Goal: Task Accomplishment & Management: Complete application form

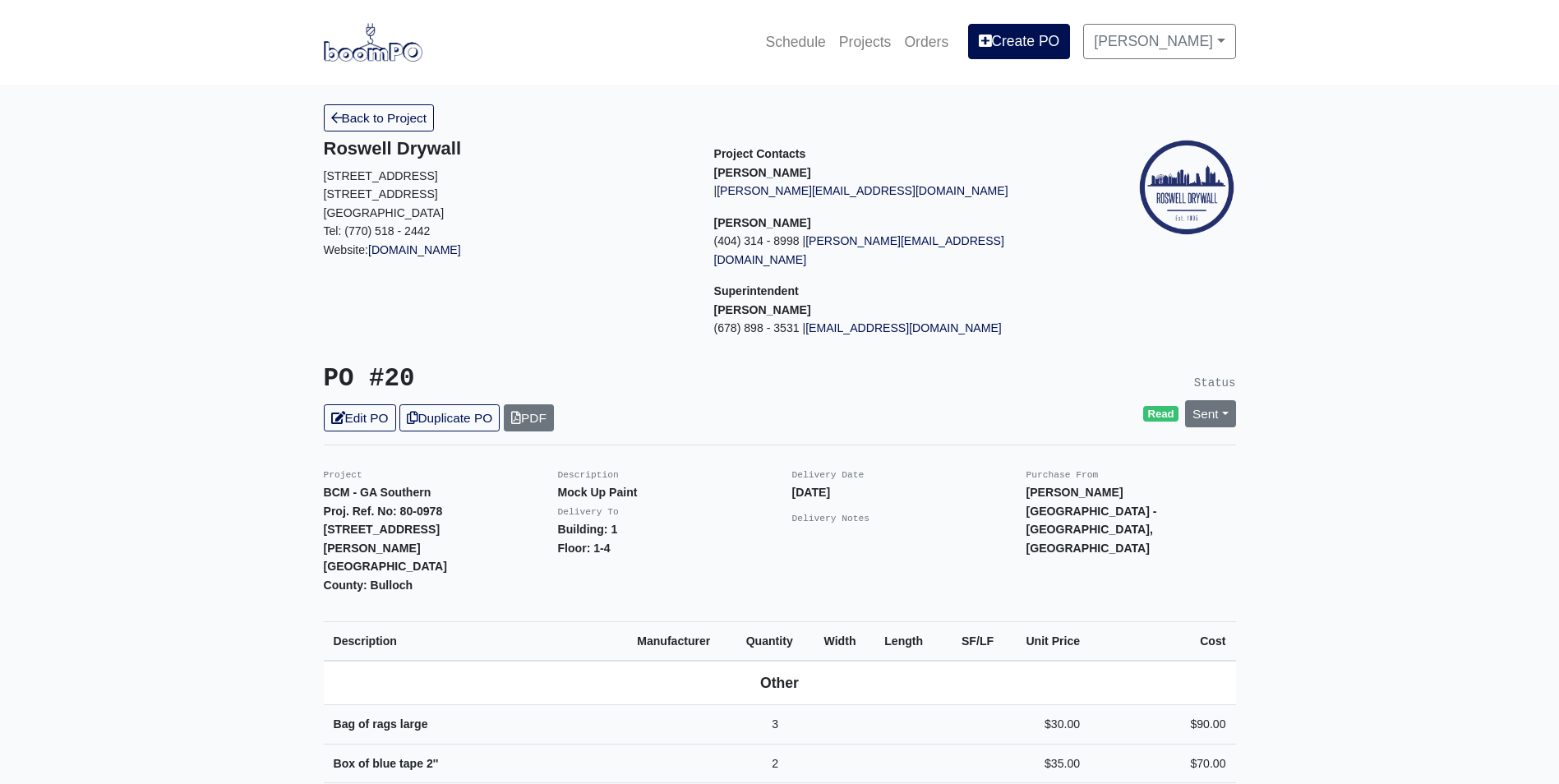
click at [356, 56] on img at bounding box center [373, 42] width 98 height 38
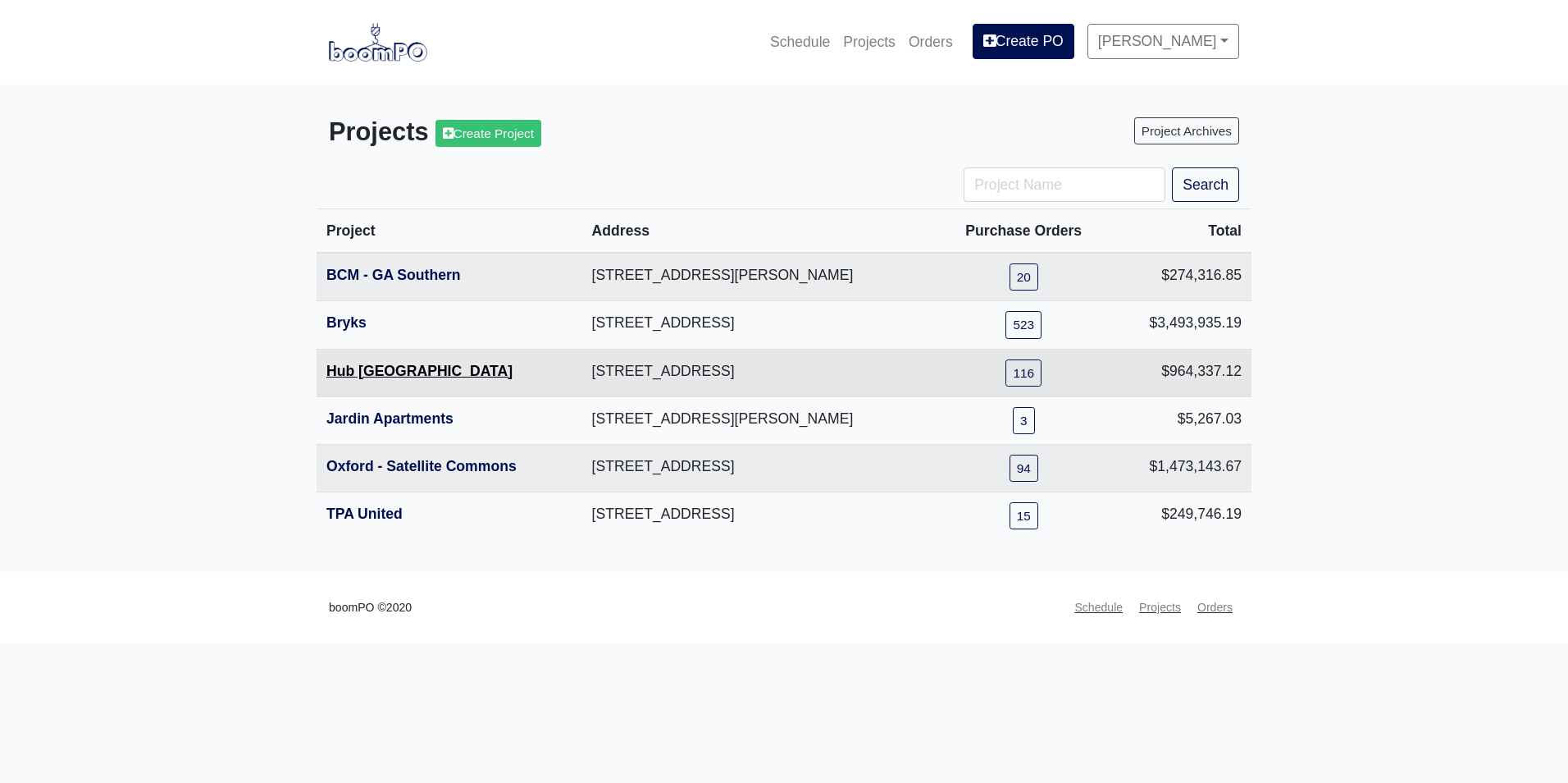
click at [367, 375] on link "Hub Knoxville" at bounding box center [420, 370] width 186 height 17
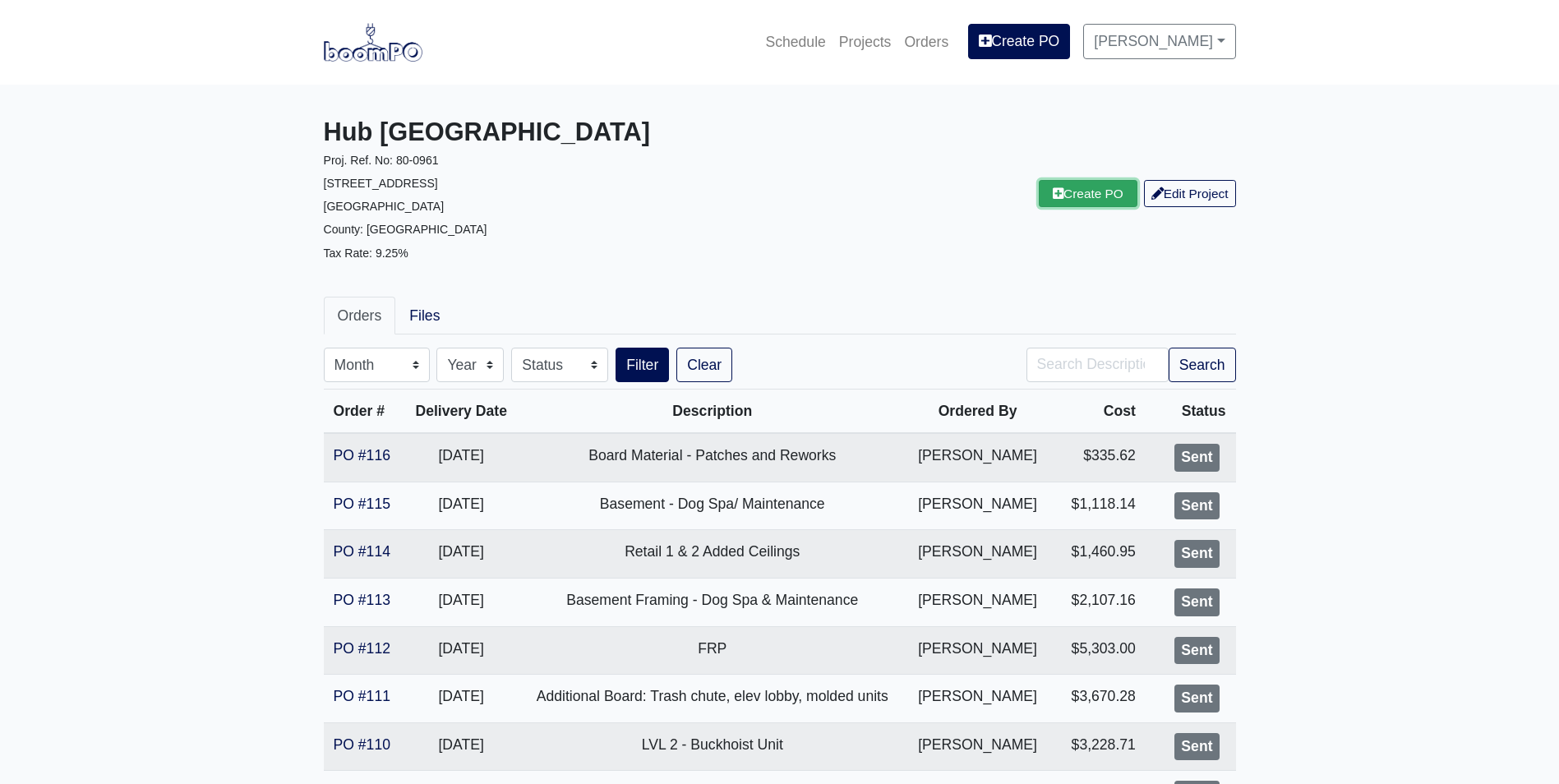
click at [1072, 197] on link "Create PO" at bounding box center [1088, 193] width 98 height 27
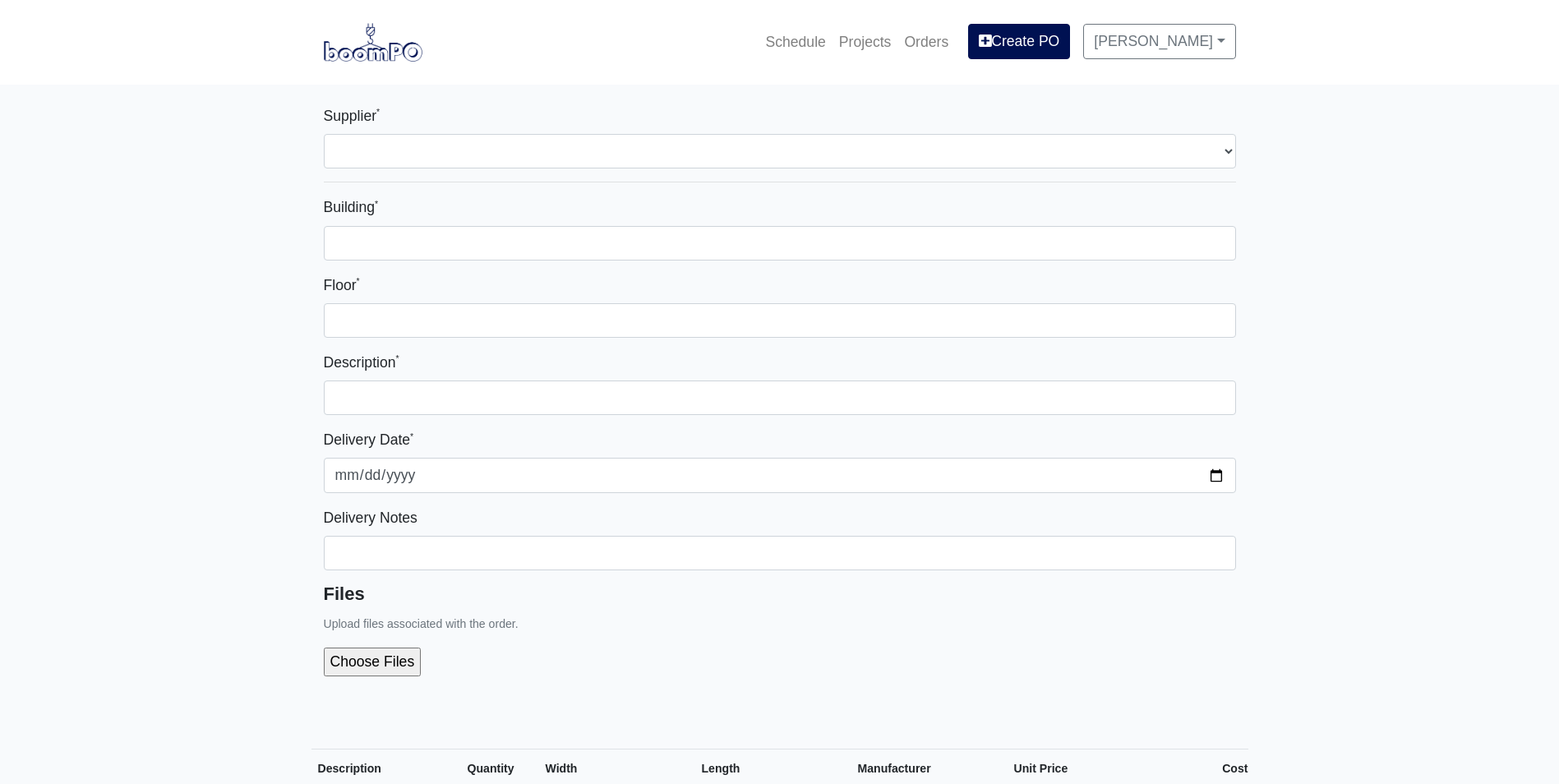
select select
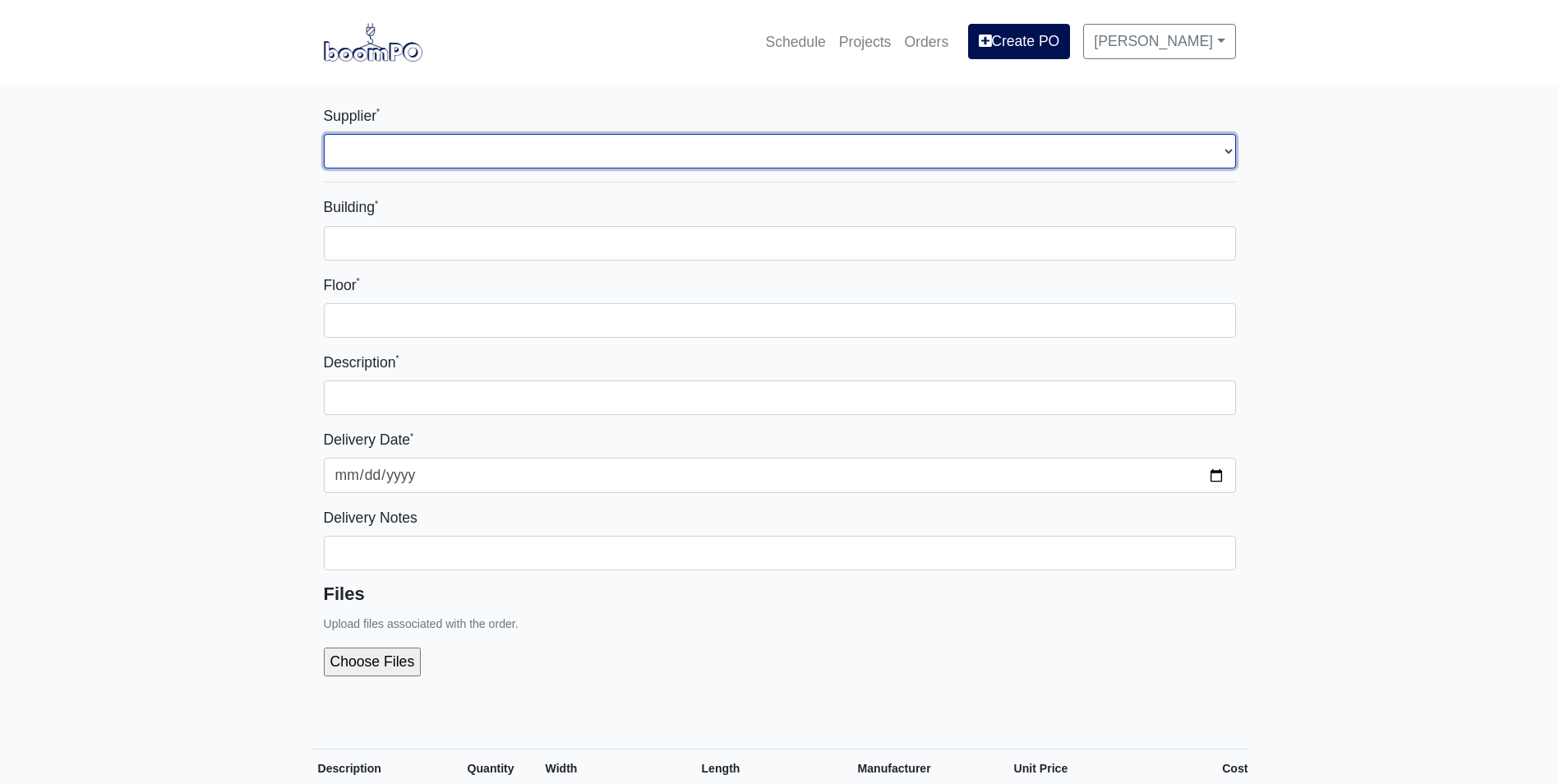
drag, startPoint x: 594, startPoint y: 155, endPoint x: 592, endPoint y: 163, distance: 8.2
click at [594, 155] on select "Select one... Rew Materials - Nashville, TN Hilti - Atlanta, GA Brand Vaughn Lu…" at bounding box center [780, 151] width 912 height 35
select select "8"
click at [324, 134] on select "Select one... Rew Materials - Nashville, TN Hilti - Atlanta, GA Brand Vaughn Lu…" at bounding box center [780, 151] width 912 height 35
select select
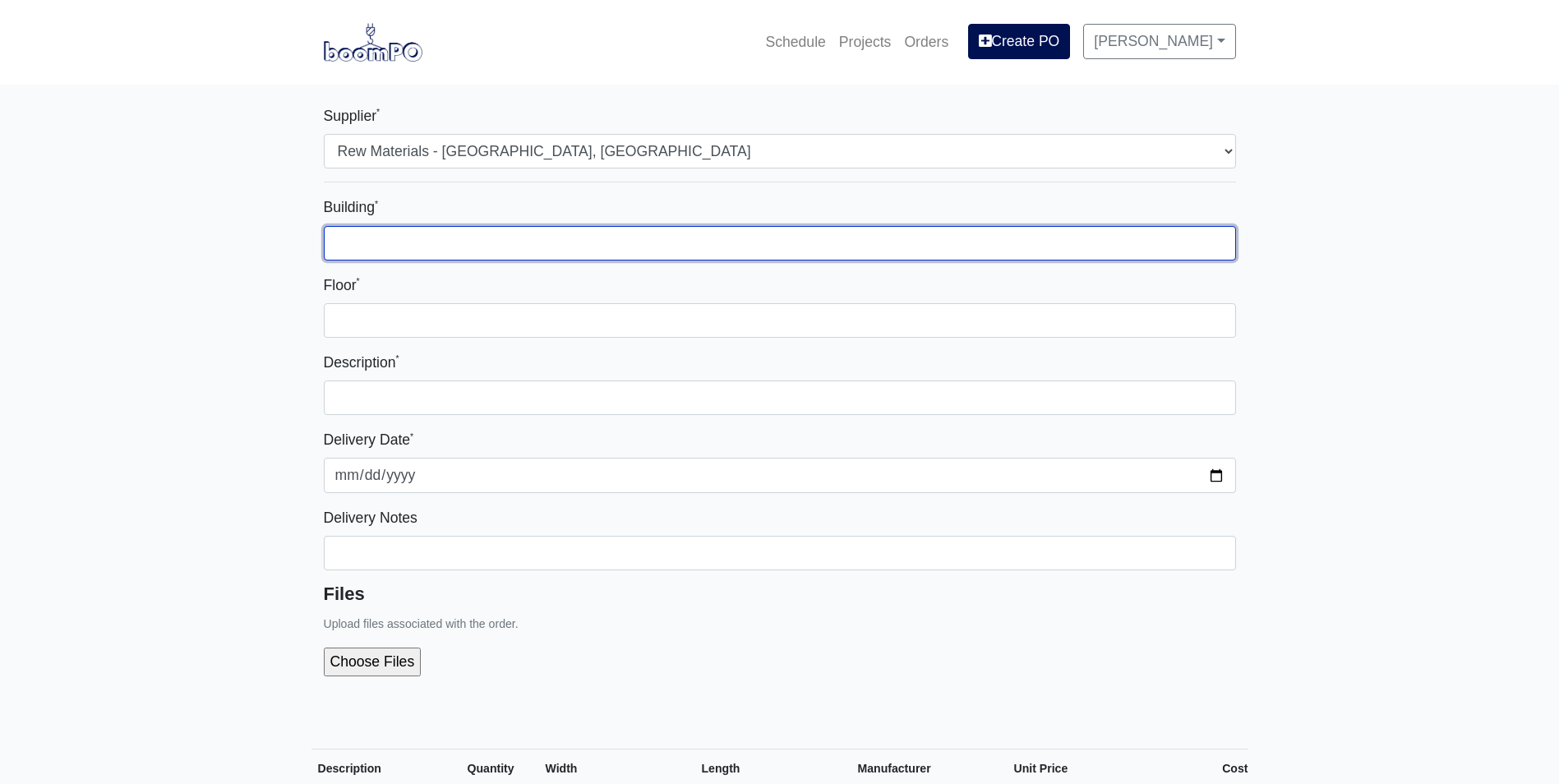
click at [523, 228] on input "Building *" at bounding box center [780, 243] width 912 height 35
type input "1"
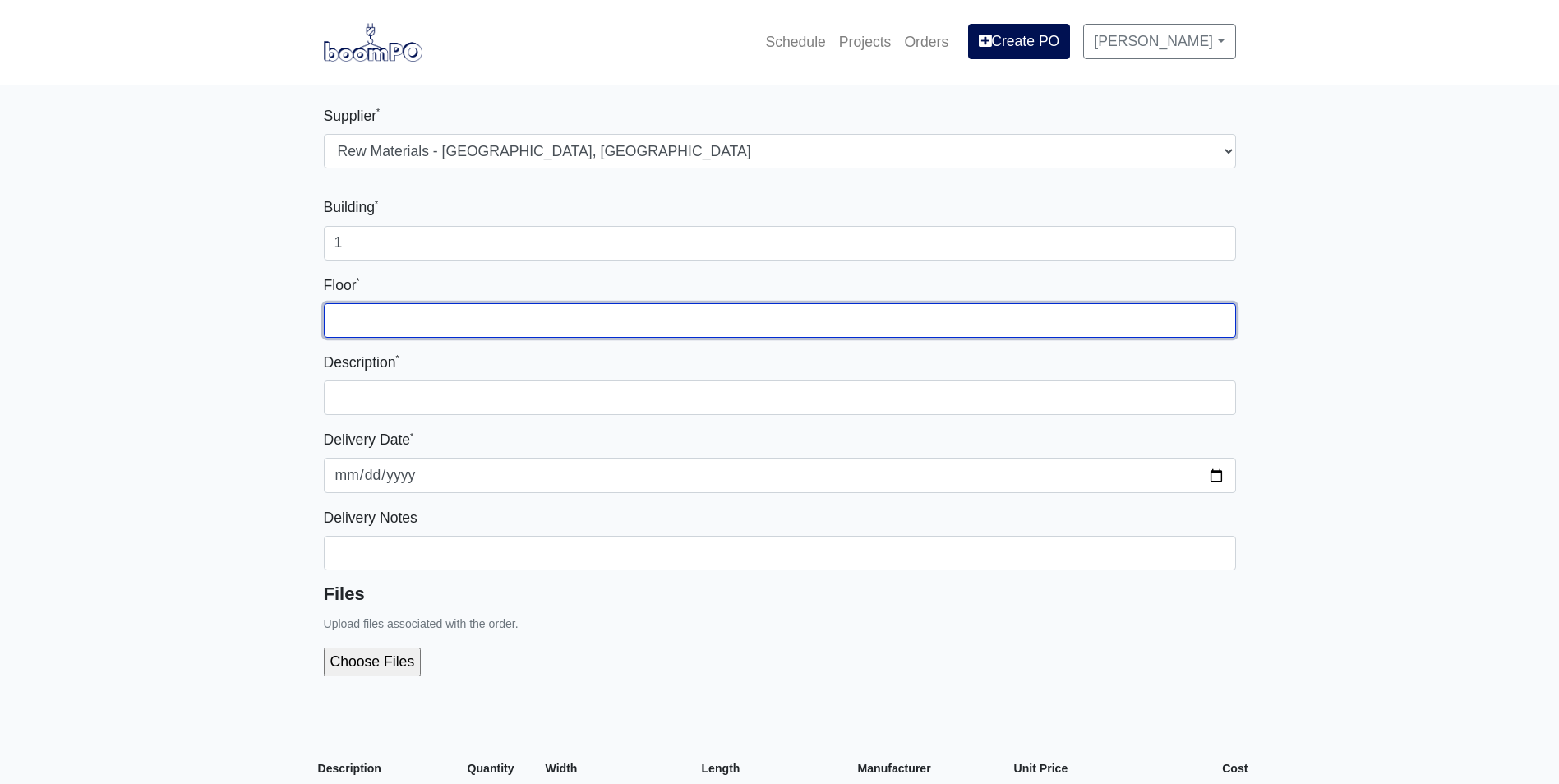
click at [705, 324] on input "Floor *" at bounding box center [780, 320] width 912 height 35
type input "1"
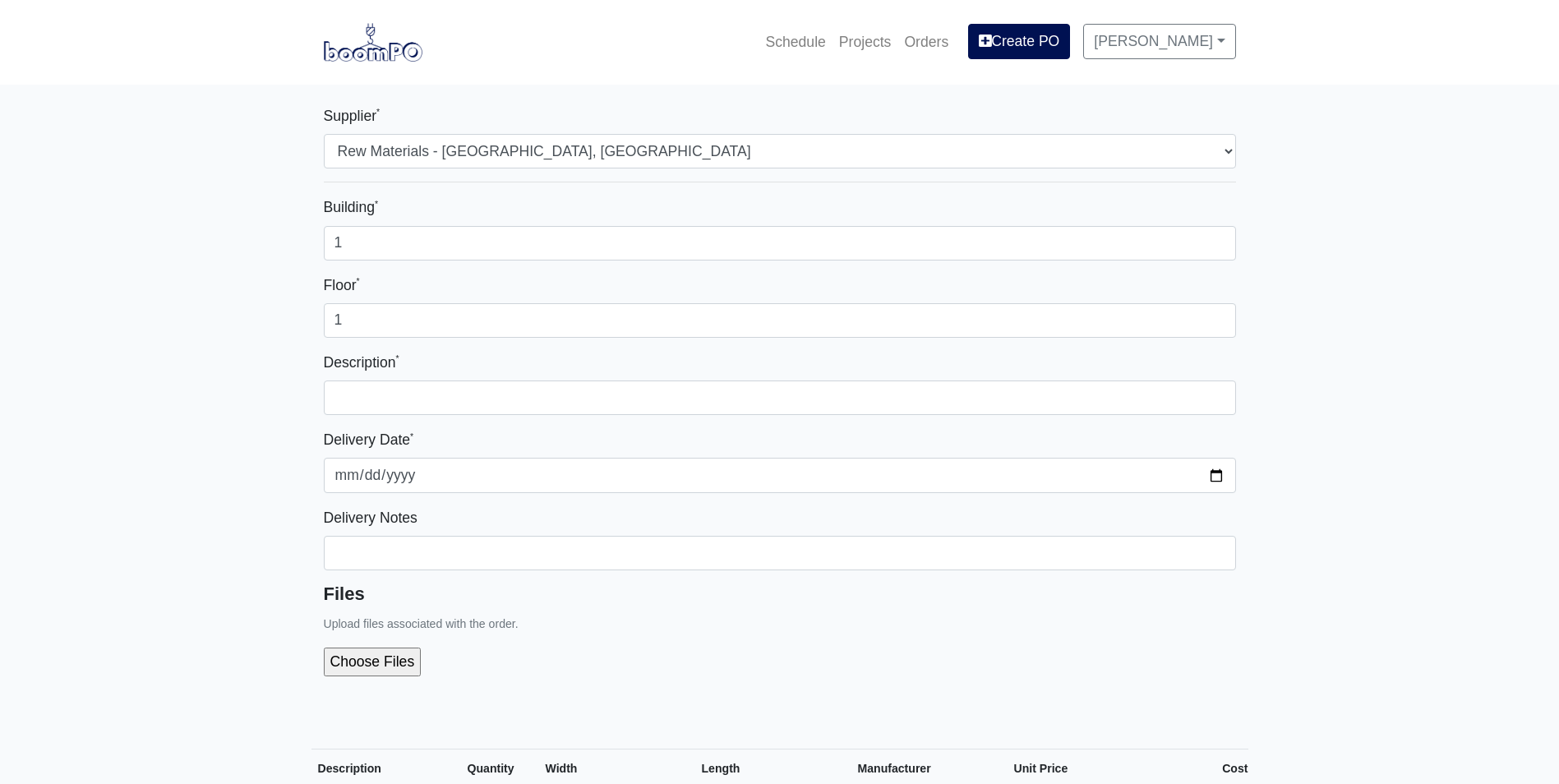
click at [748, 419] on div "Building * 1 Floor * 1 Description * Delivery Date * 2025-08-22 Delivery Notes …" at bounding box center [780, 442] width 912 height 493
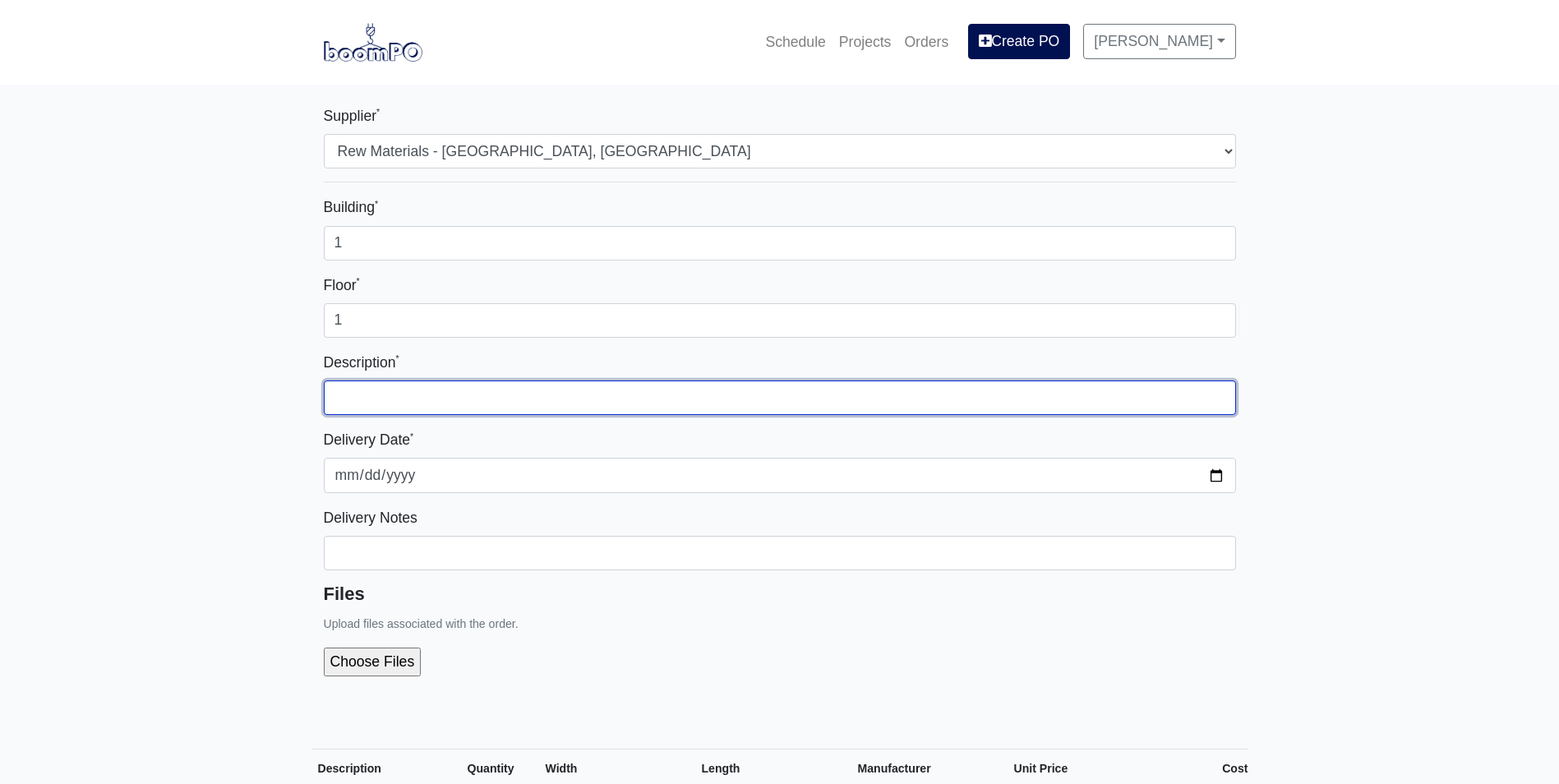
click at [754, 403] on input "text" at bounding box center [780, 397] width 912 height 35
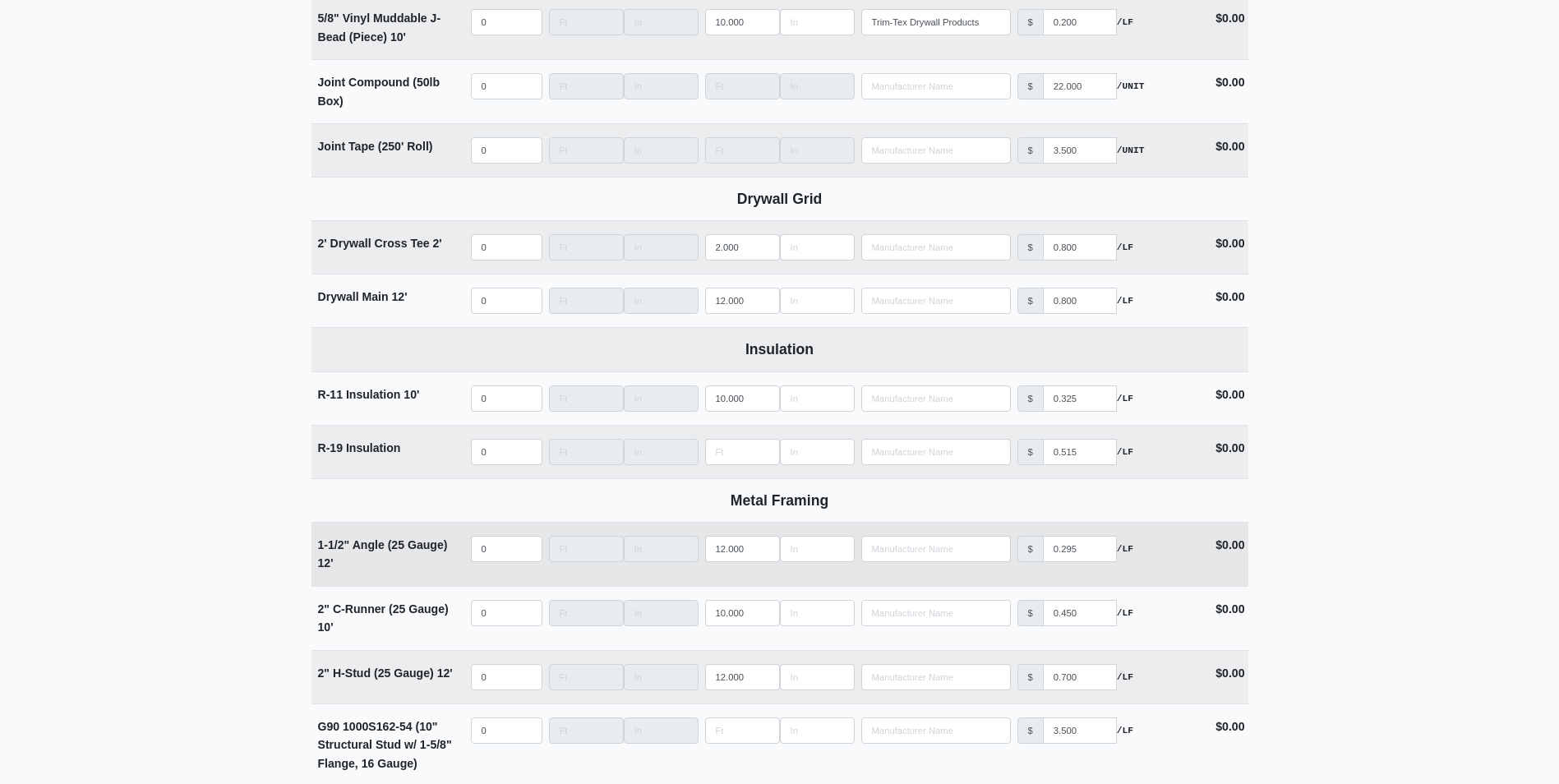
scroll to position [1889, 0]
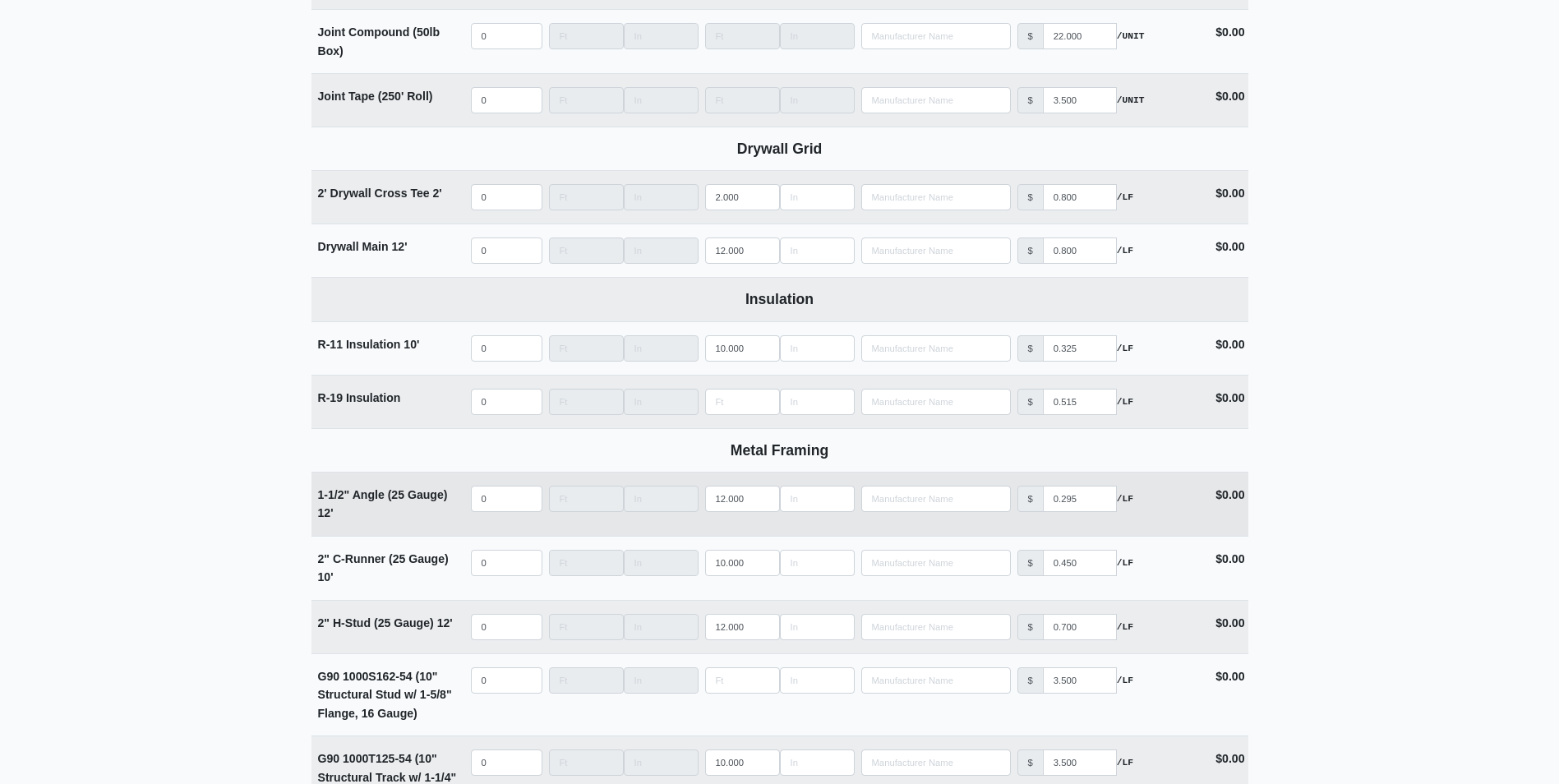
type input "Furr out wall - Change Order"
select select
click at [496, 508] on input "quantity" at bounding box center [507, 498] width 72 height 27
type input "2"
select select
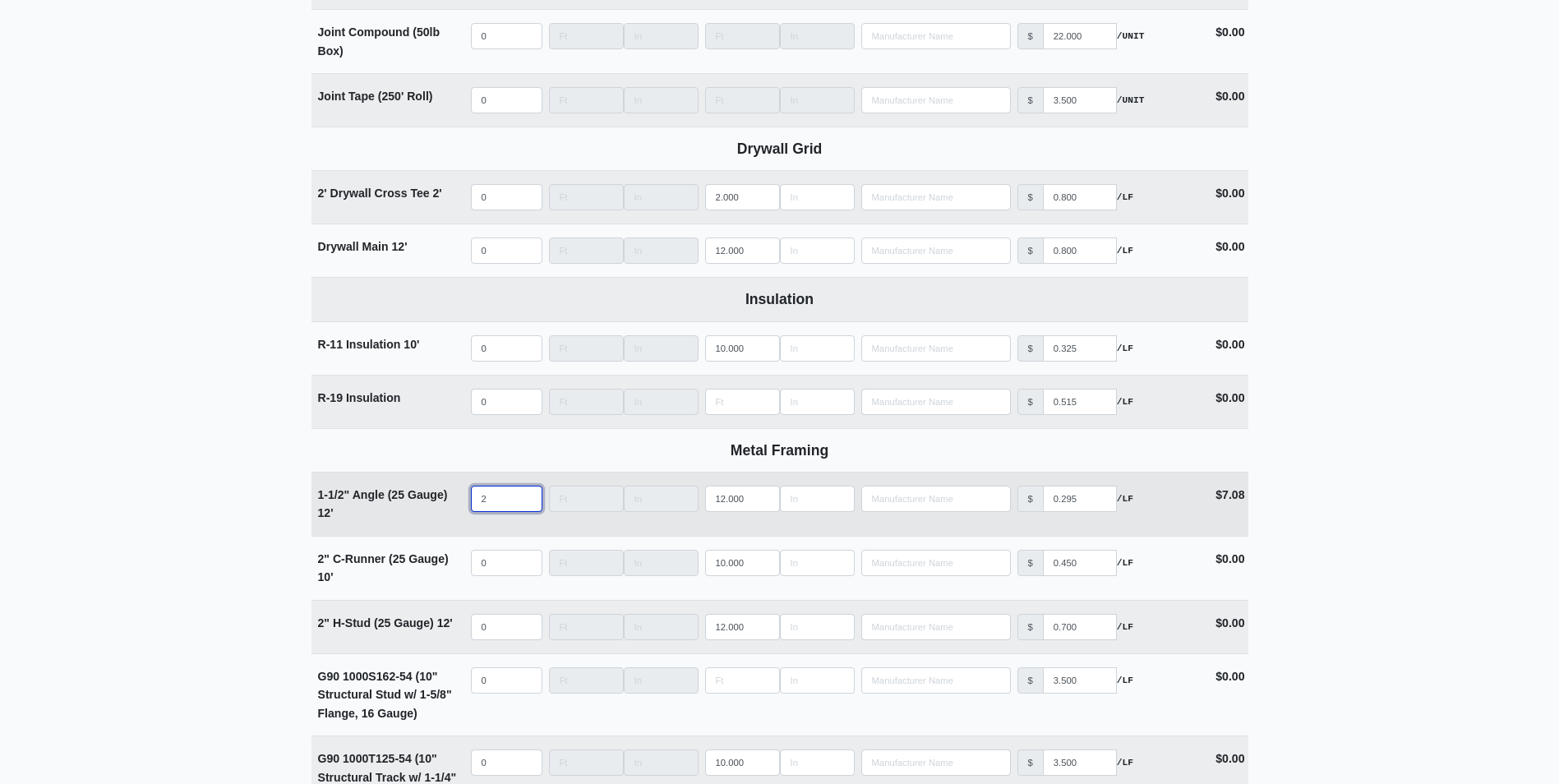
type input "24"
select select
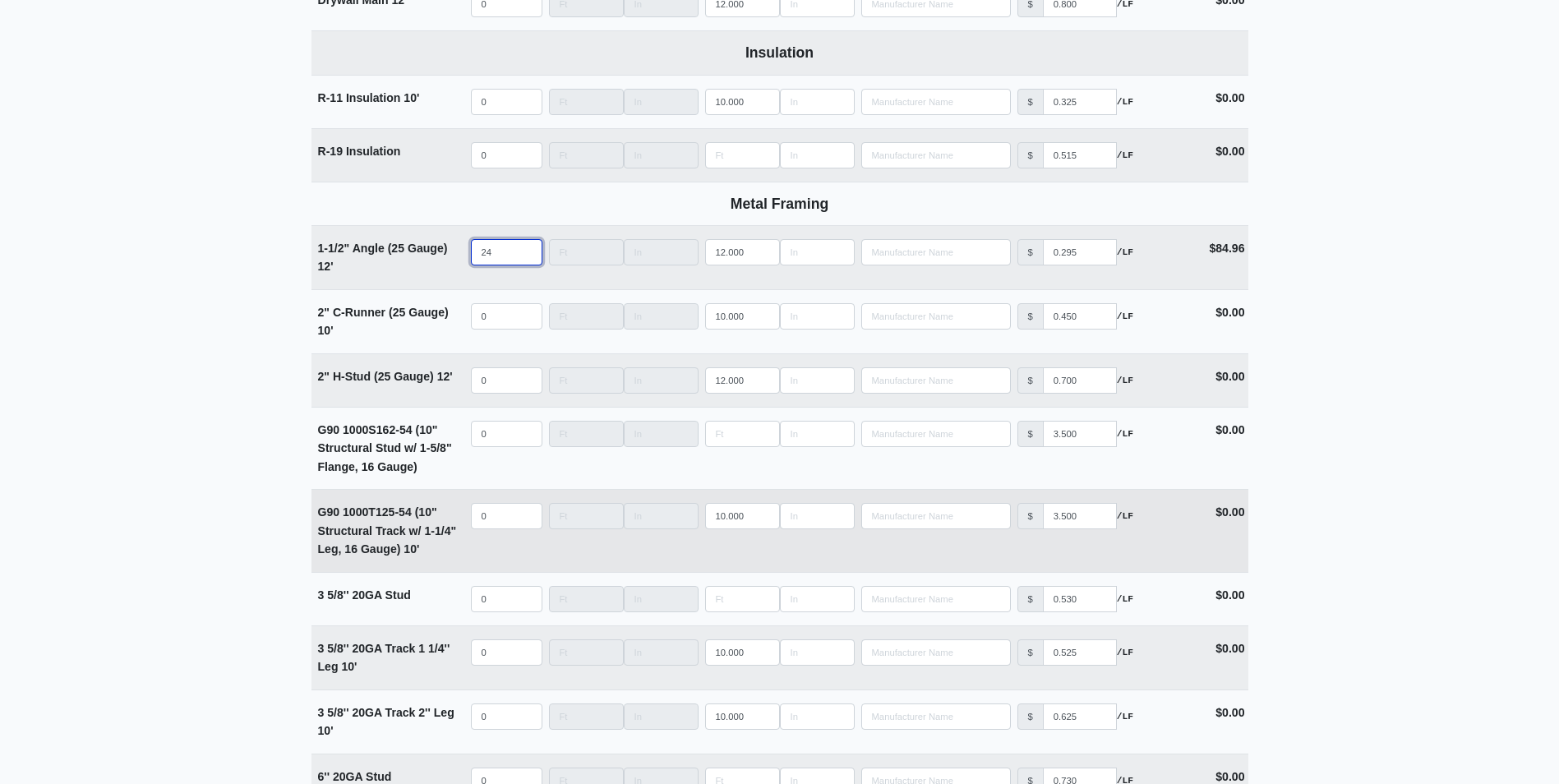
scroll to position [2218, 0]
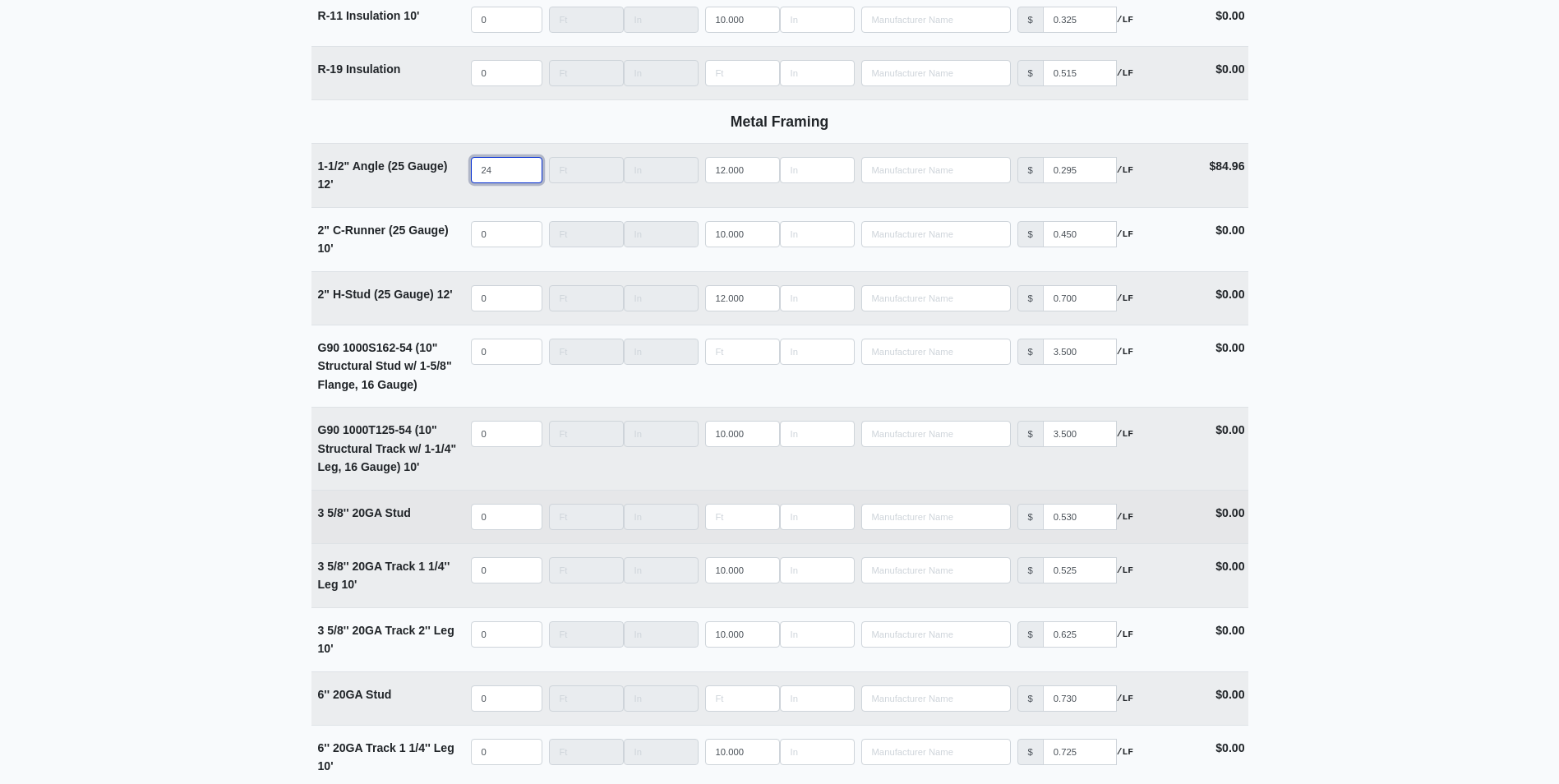
type input "24"
select select
click at [498, 526] on input "quantity" at bounding box center [507, 517] width 72 height 27
type input "120"
click at [714, 518] on input "Length" at bounding box center [743, 517] width 75 height 27
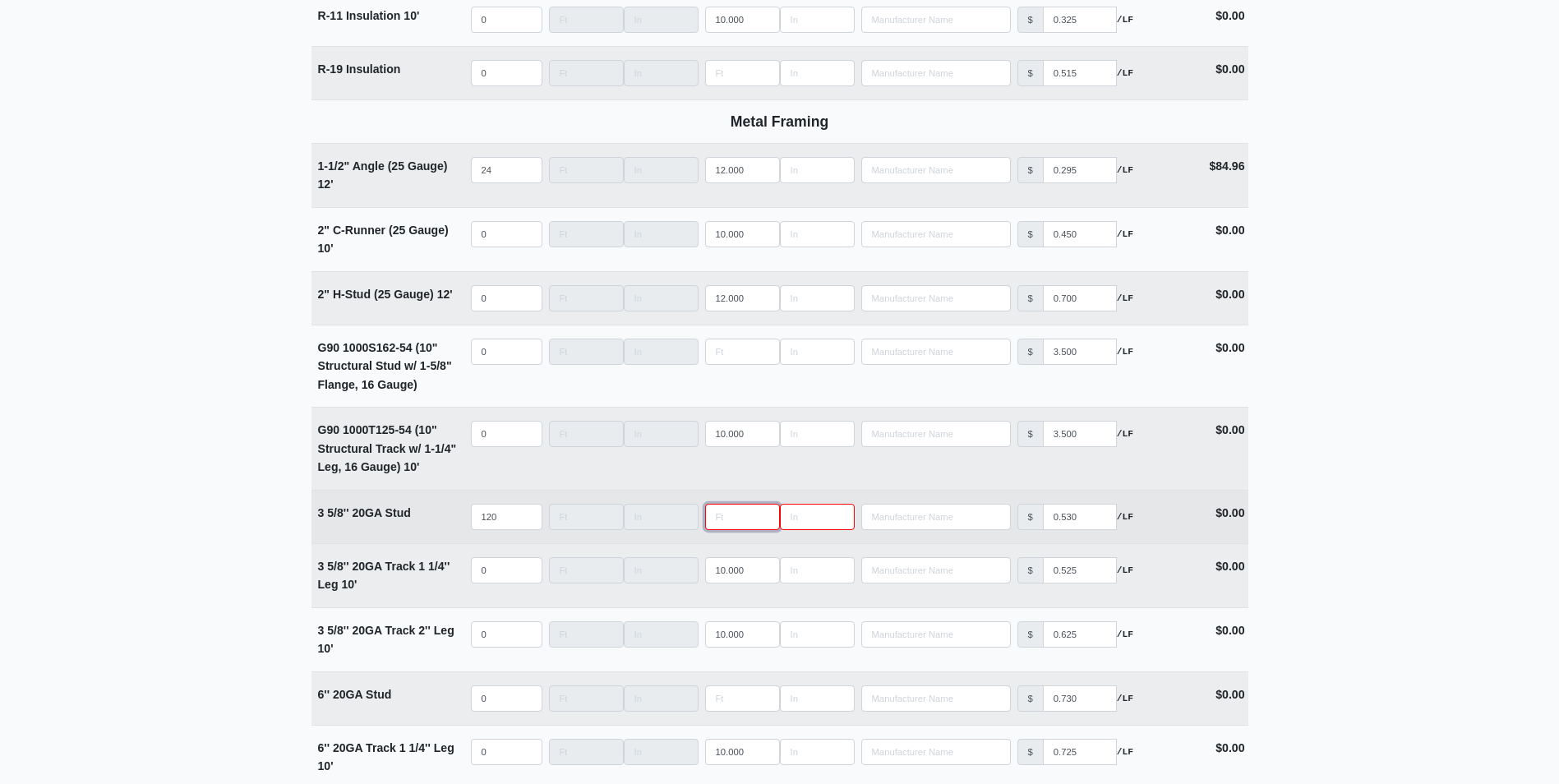
type input "1"
select select
type input "10"
select select
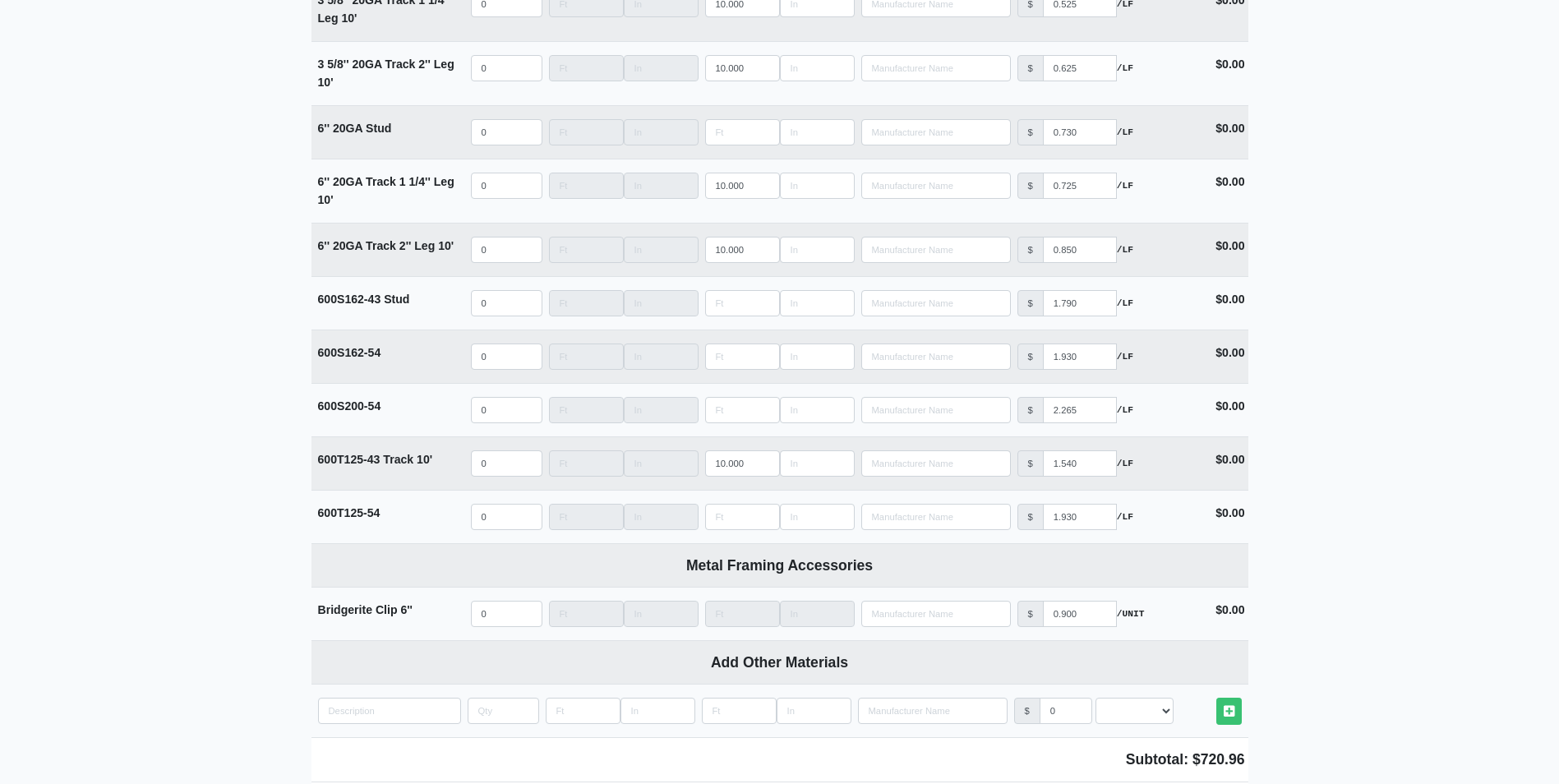
scroll to position [3031, 0]
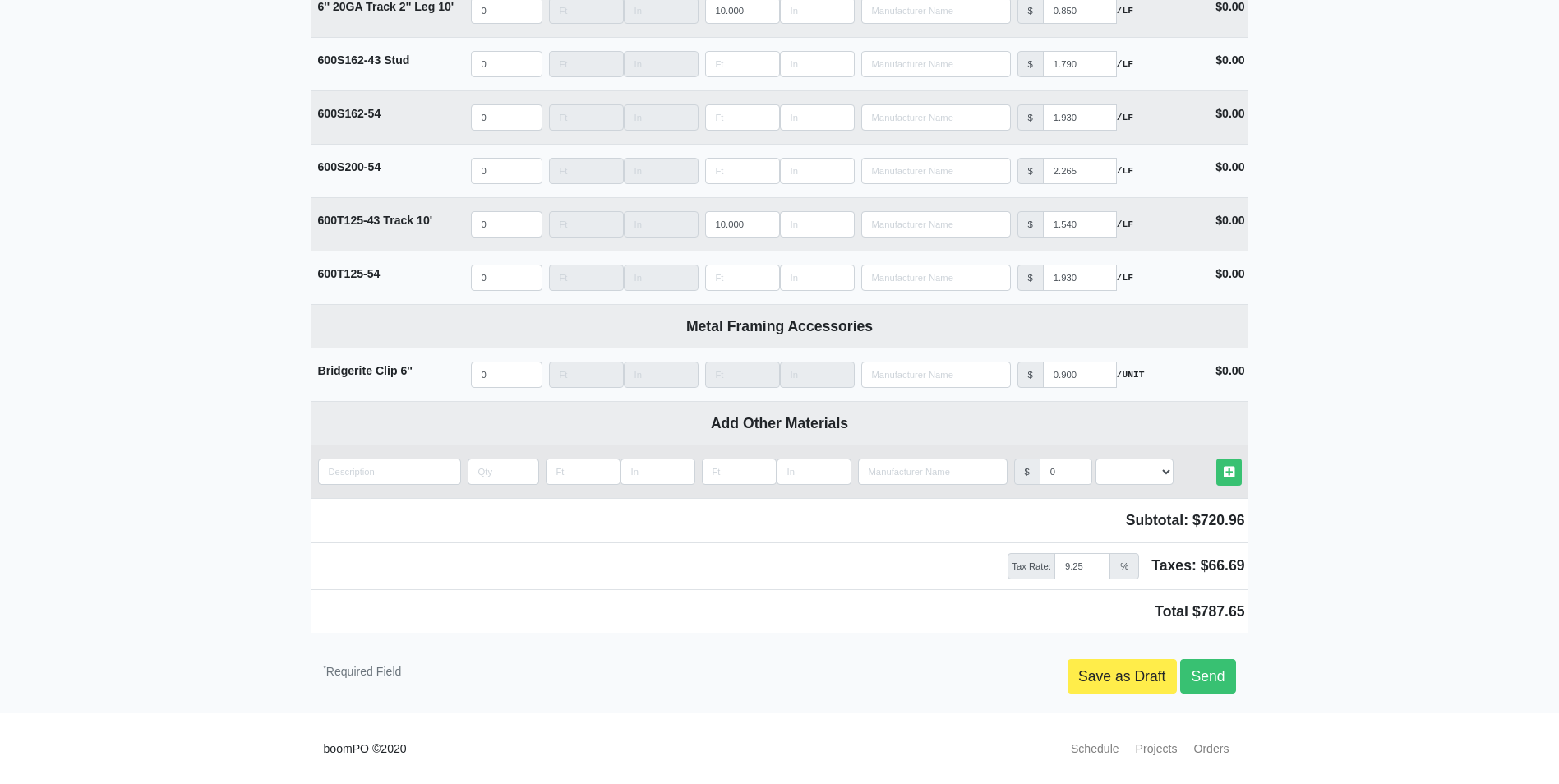
type input "10"
click at [412, 472] on input "quantity" at bounding box center [389, 472] width 143 height 27
type input "s"
select select
type input "sa"
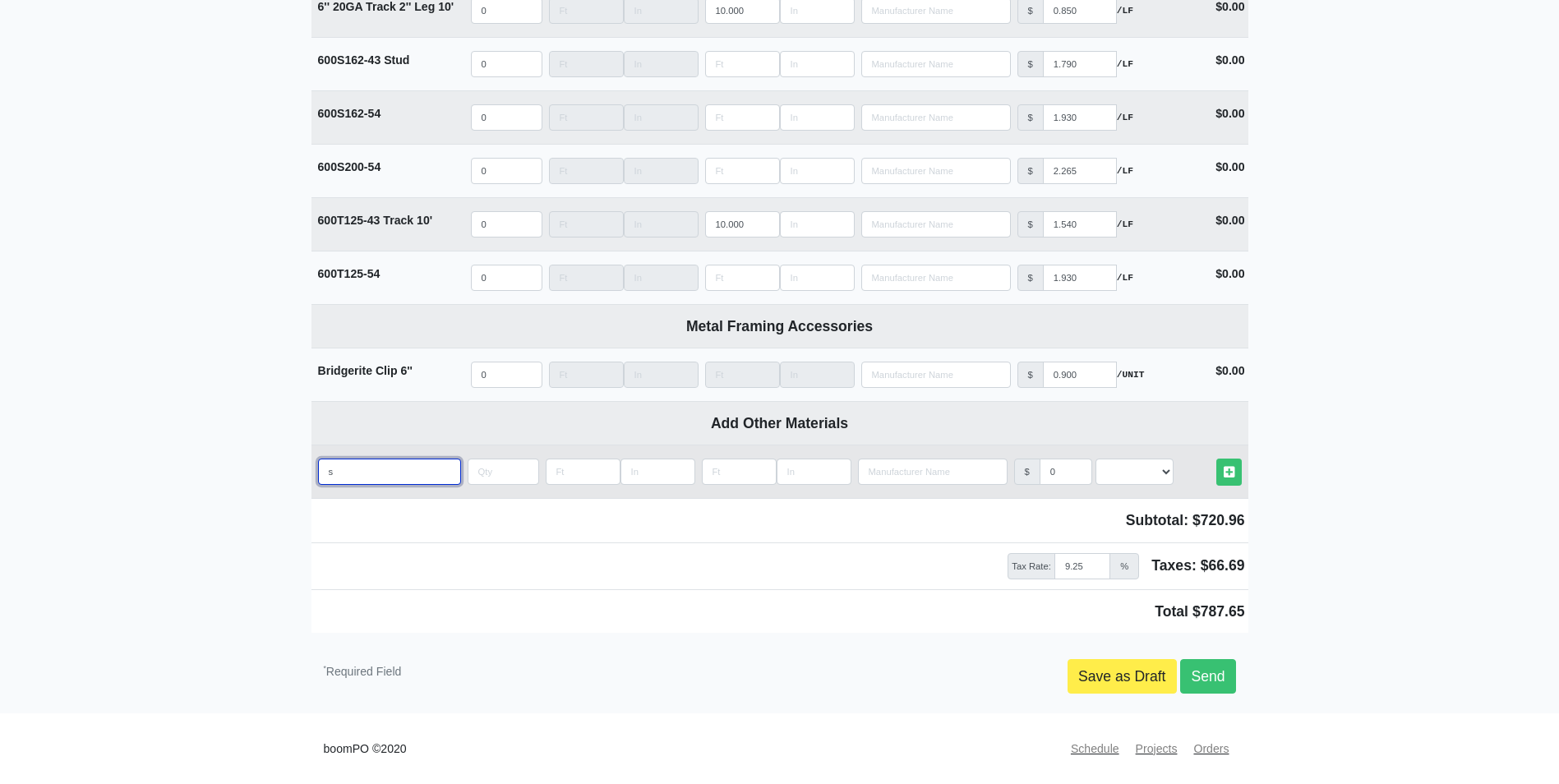
select select
type input "san"
select select
type input "sang"
select select
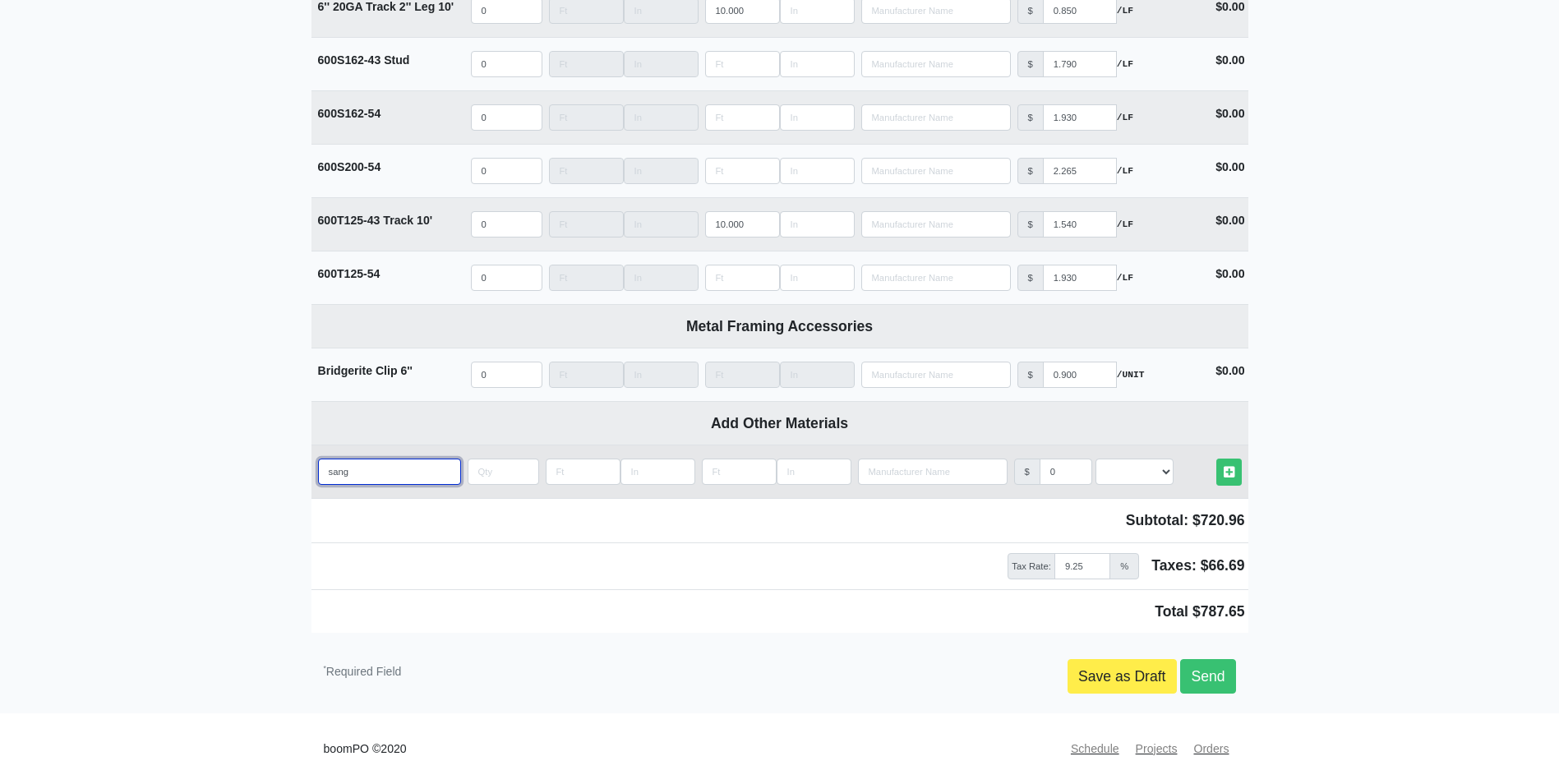
type input "sangr"
select select
type input "sangri"
select select
type input "sangrit"
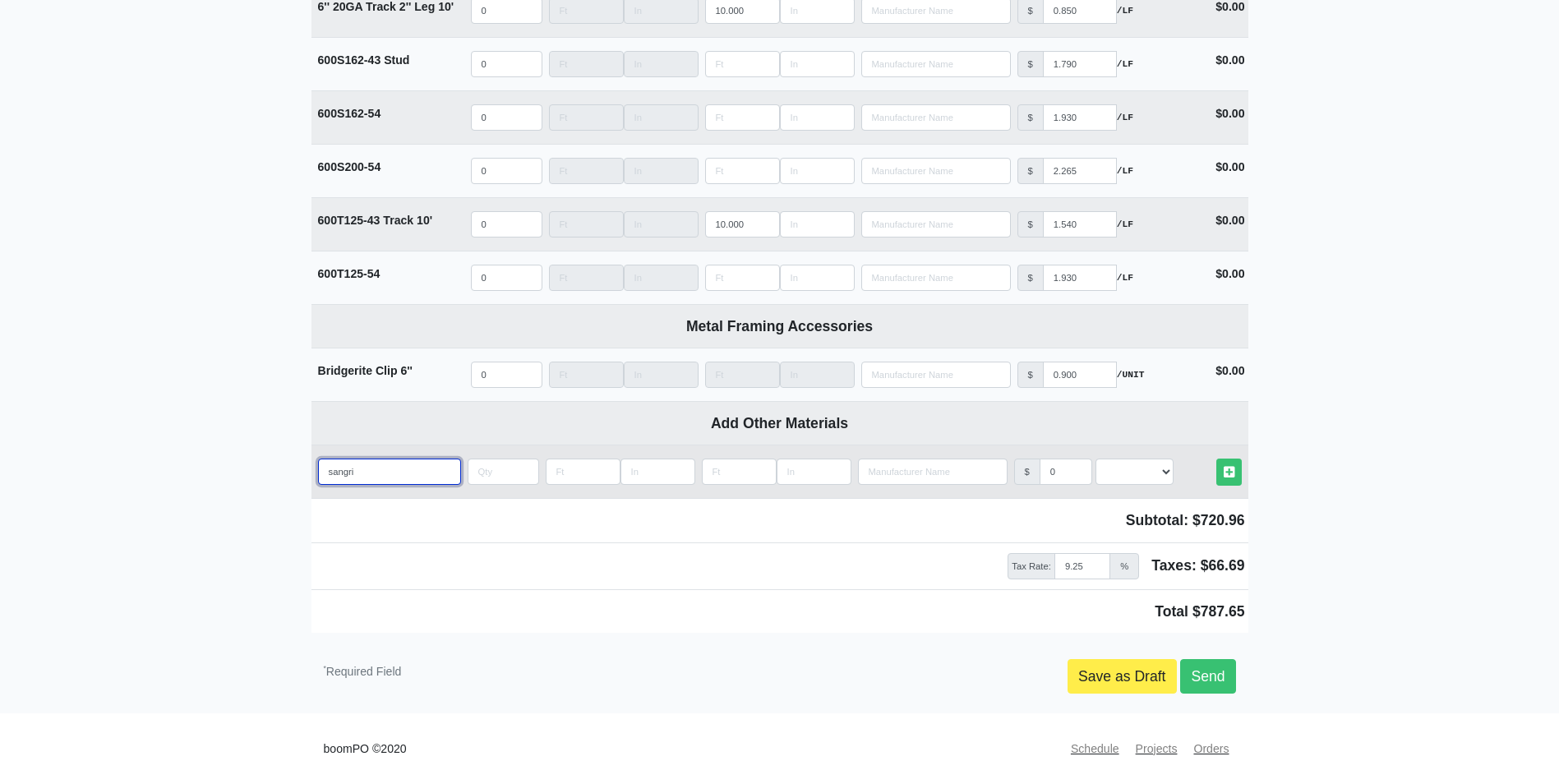
select select
type input "sangritt"
select select
type input "sangritt"
select select
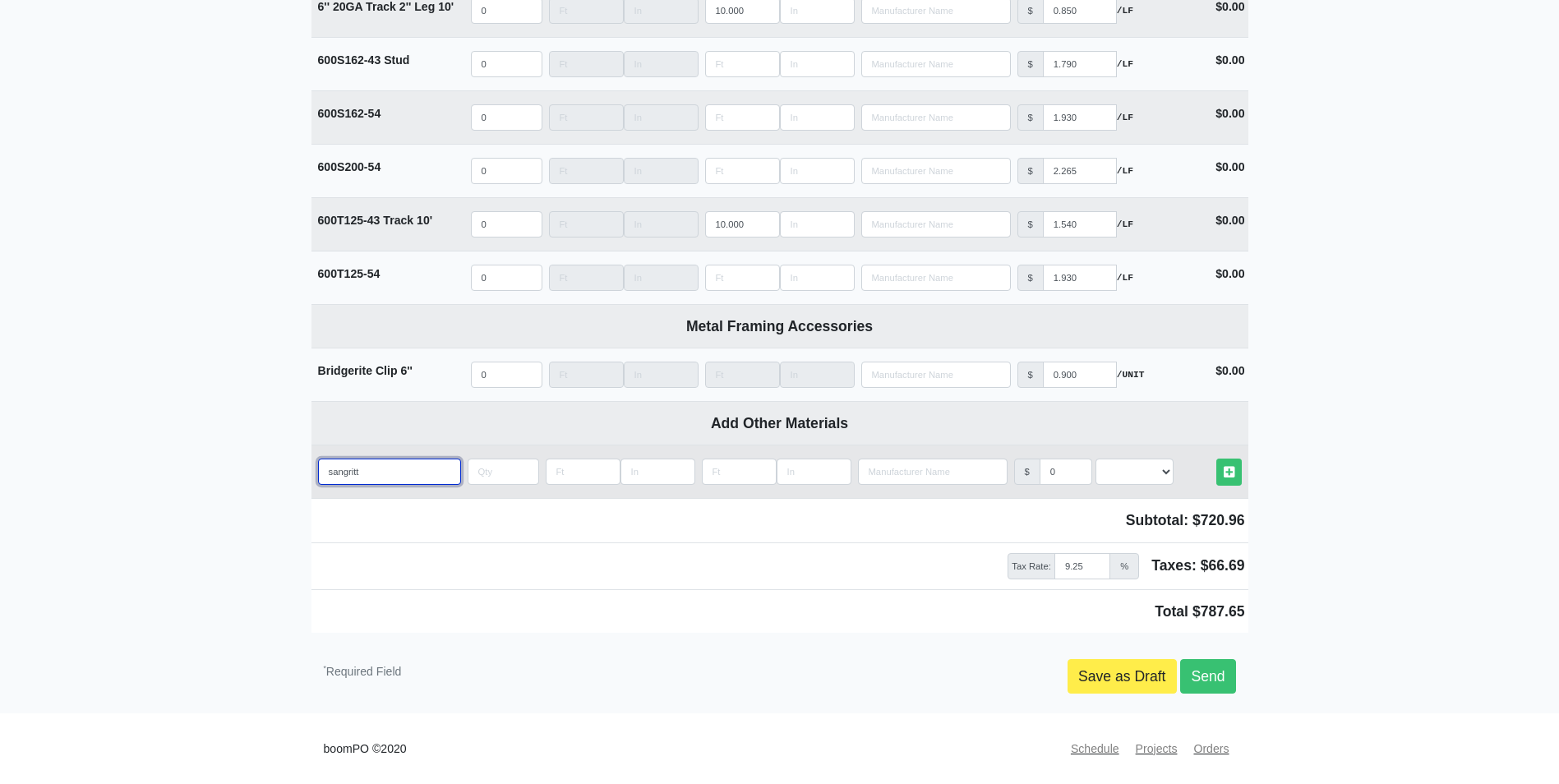
type input "sangritt"
select select
type input "sangrit"
select select
type input "sangrit"
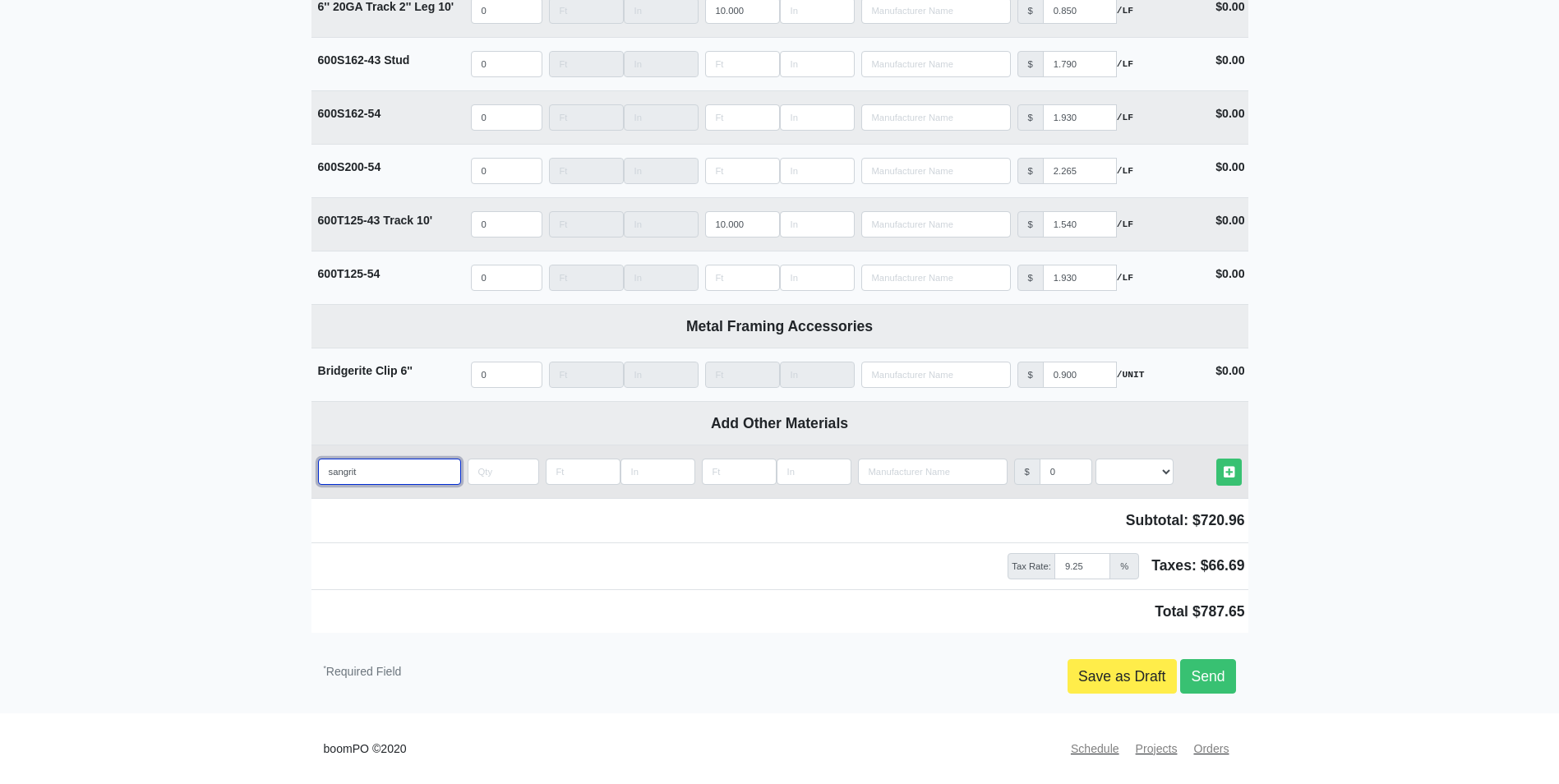
select select
type input "sangrit"
select select
type input "sangri"
select select
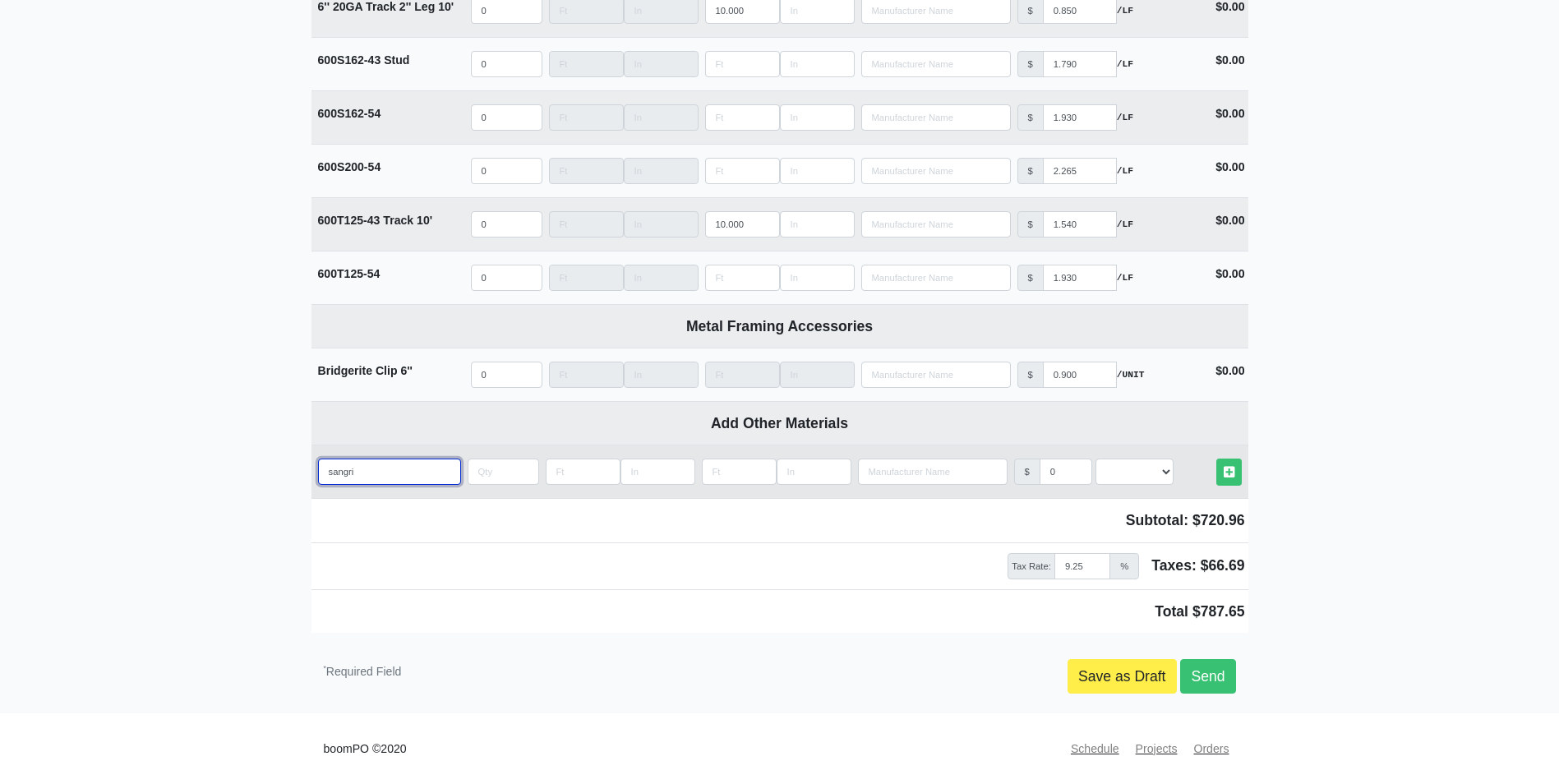
type input "sangr"
select select
type input "sang"
select select
type input "san"
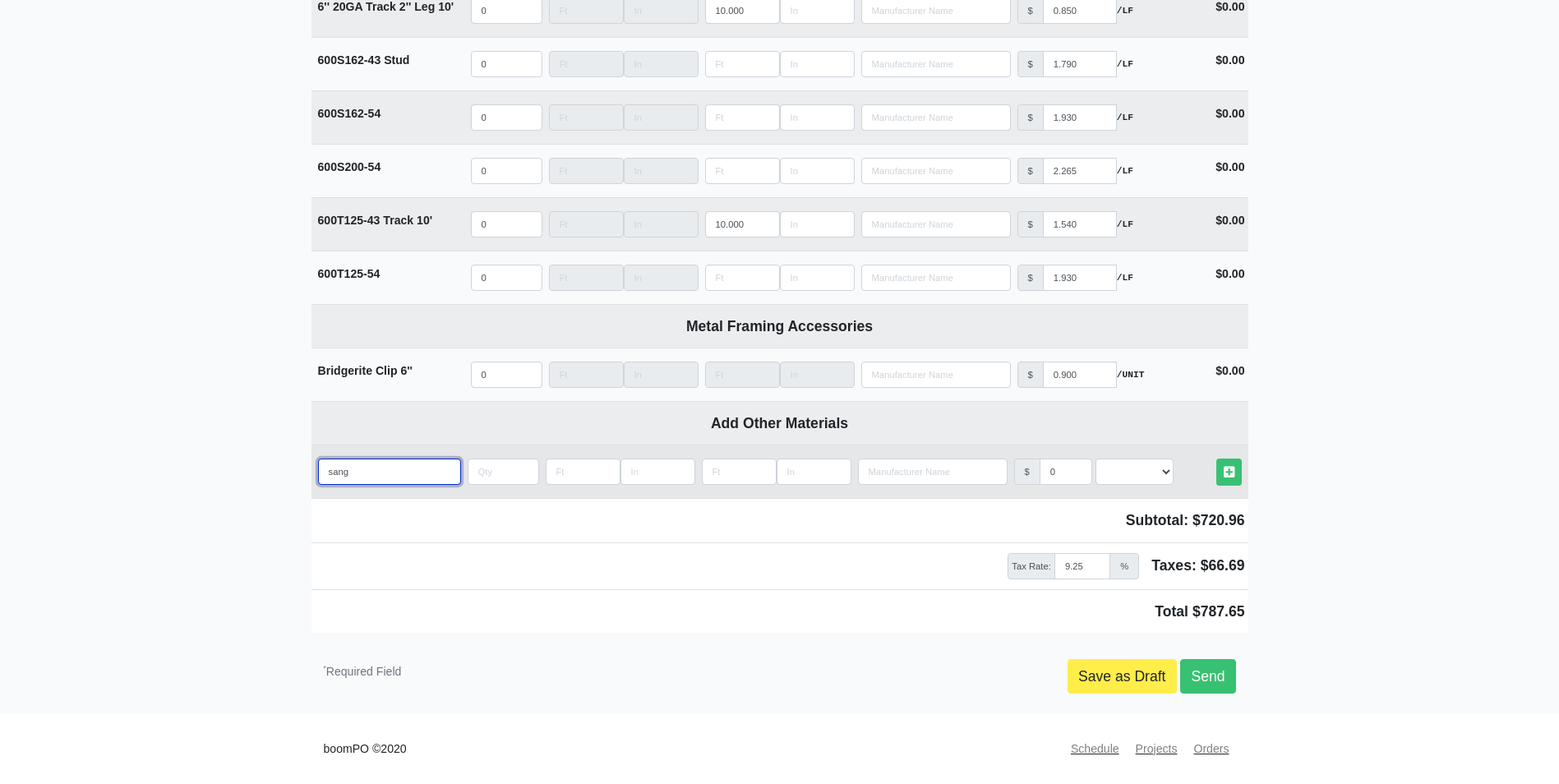
select select
type input "sand"
select select
type input "sand"
select select
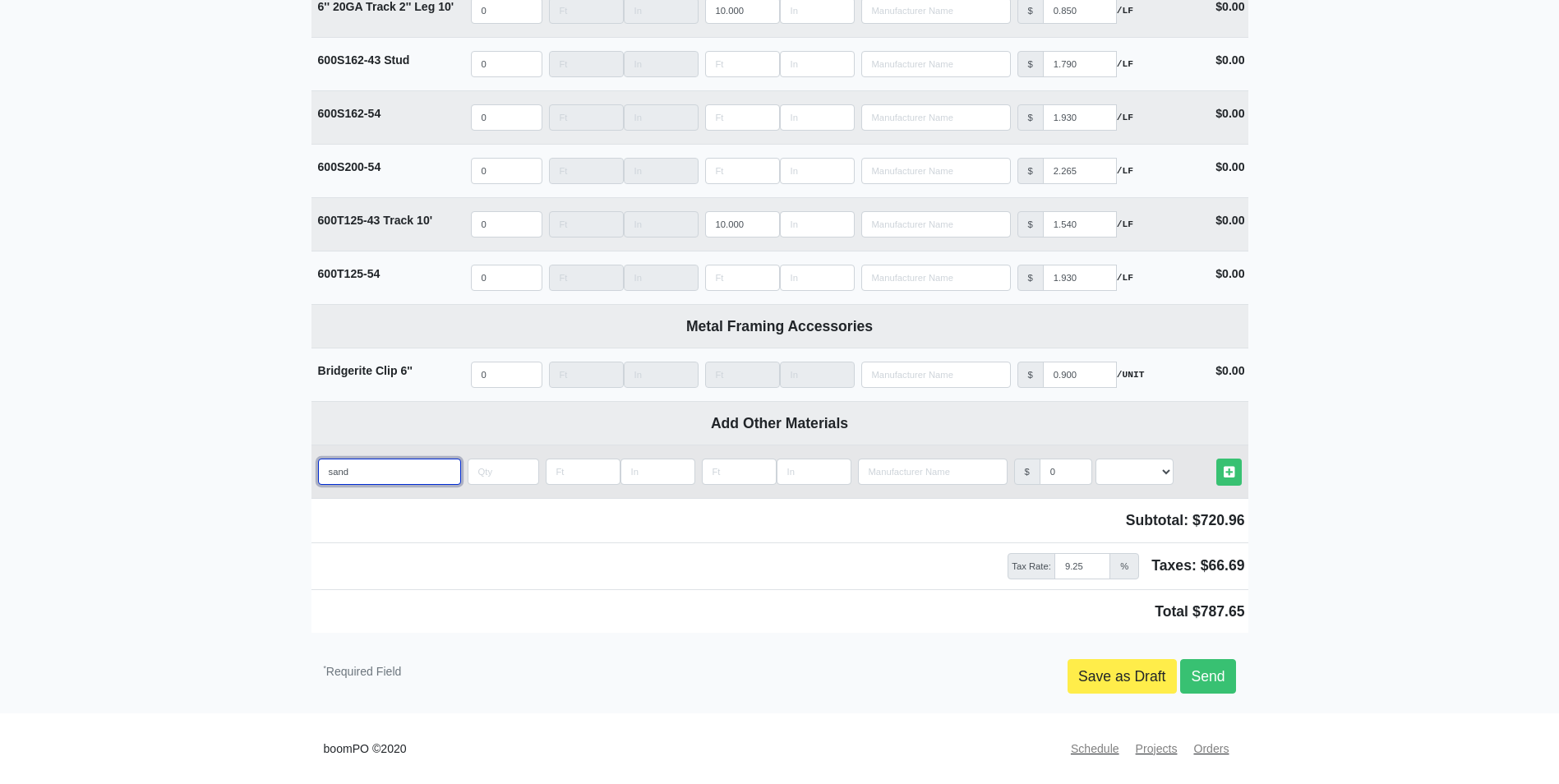
type input "sand g"
select select
type input "sand gr"
select select
type input "sand gri"
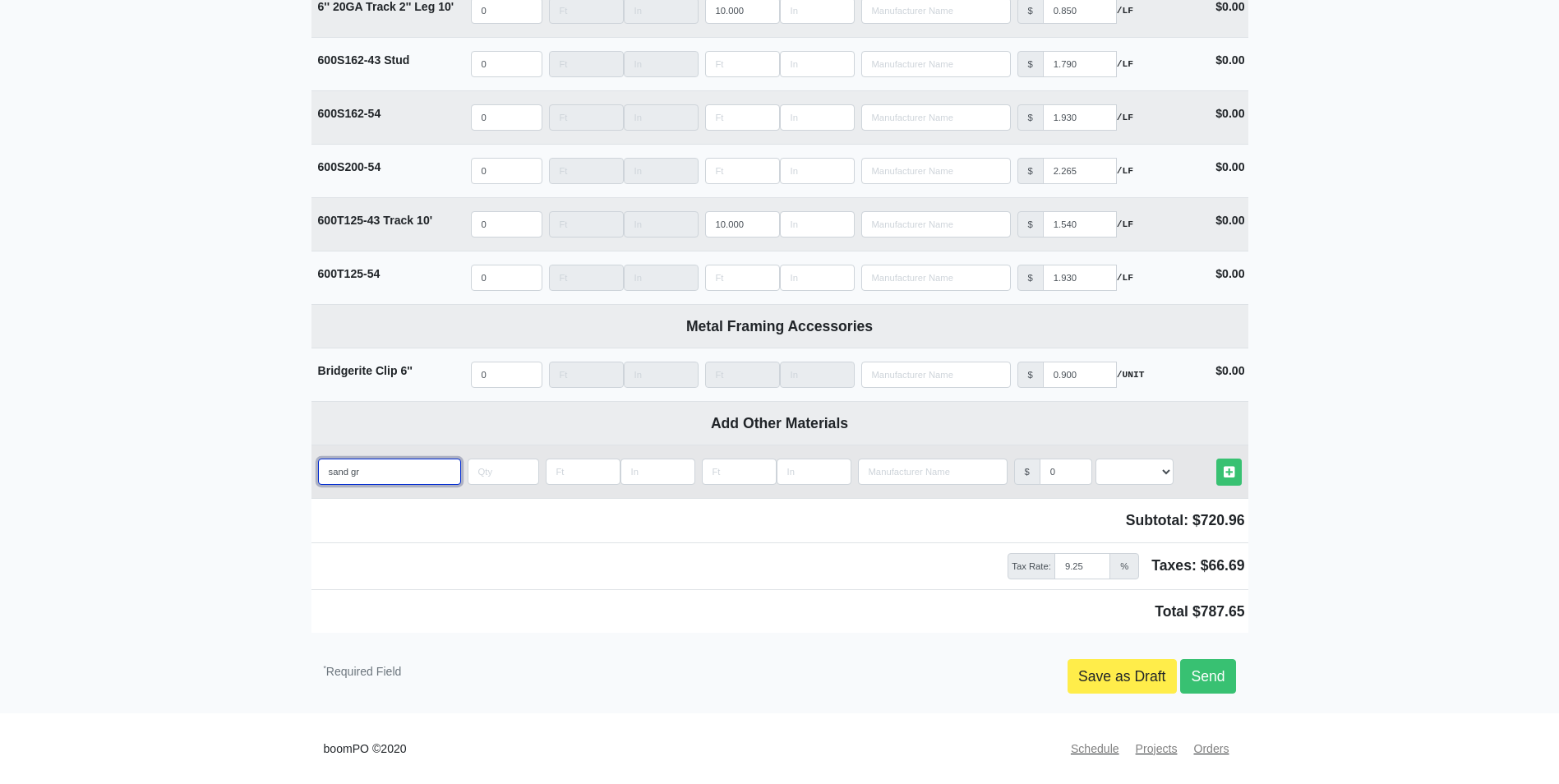
select select
type input "sand grit"
select select
type input "sand grit"
select select
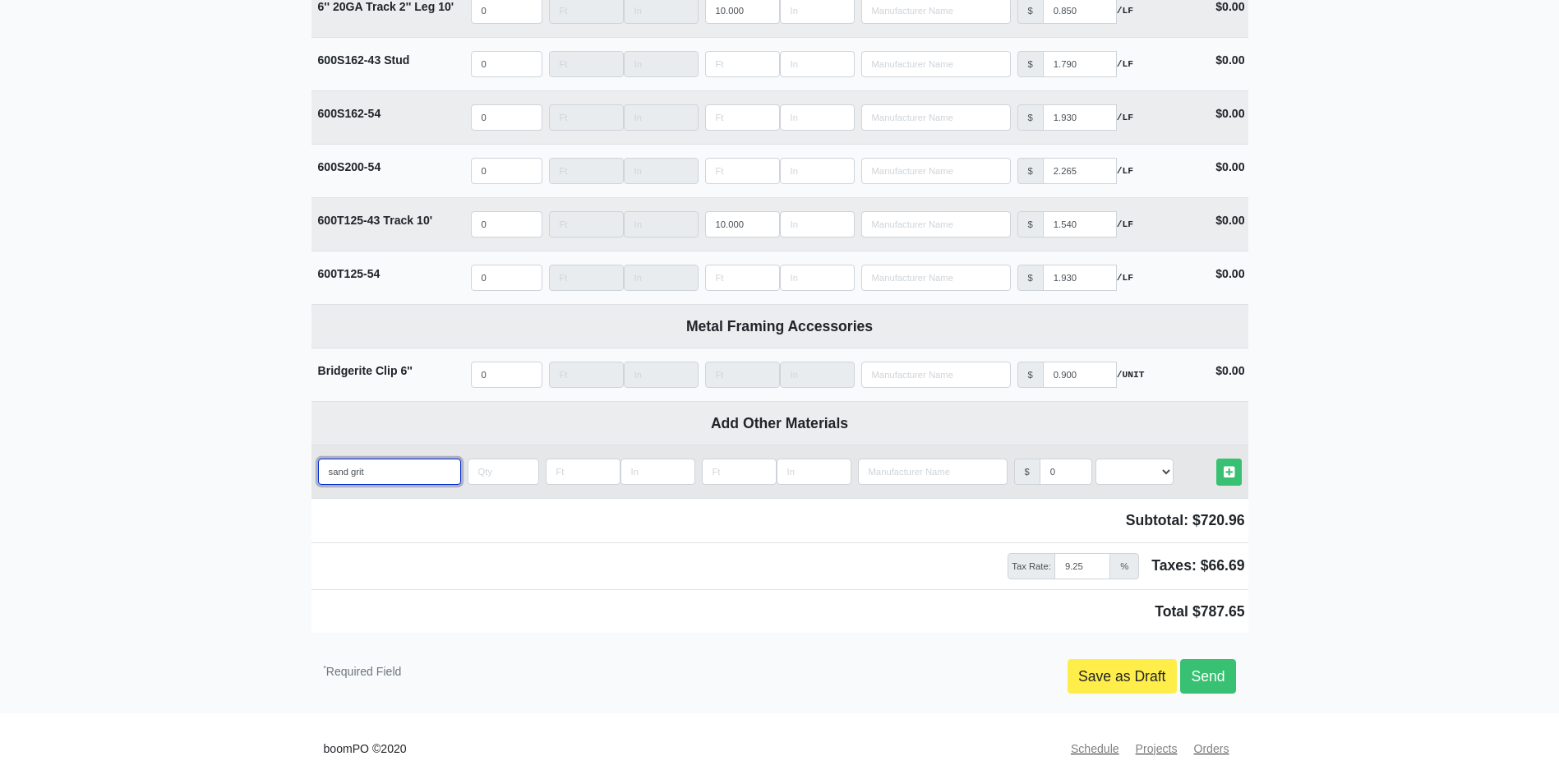
type input "sand grit p"
select select
type input "sand grit pa"
select select
type input "sand grit pap"
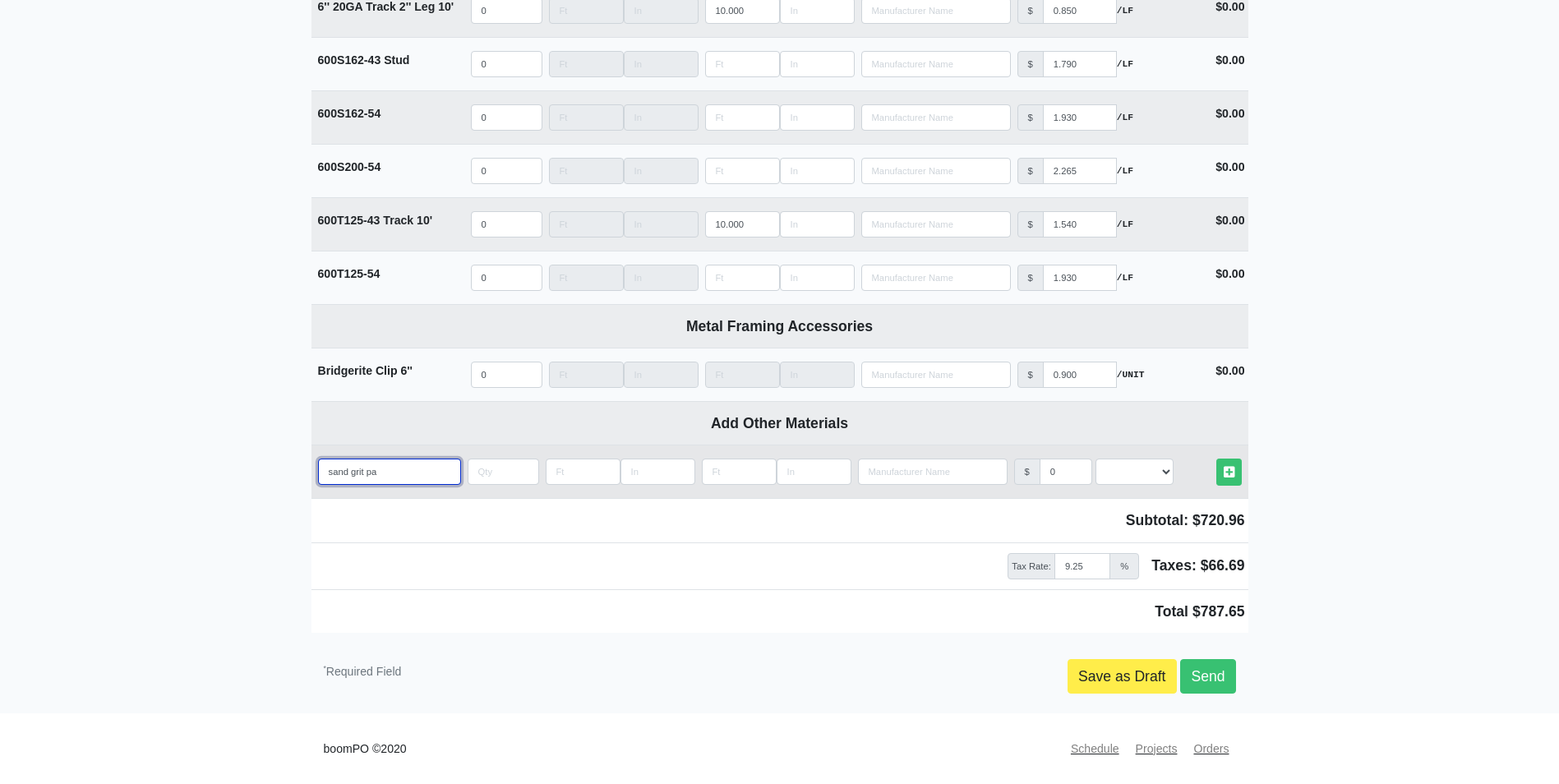
select select
type input "sand grit pape"
select select
type input "sand grit paper"
select select
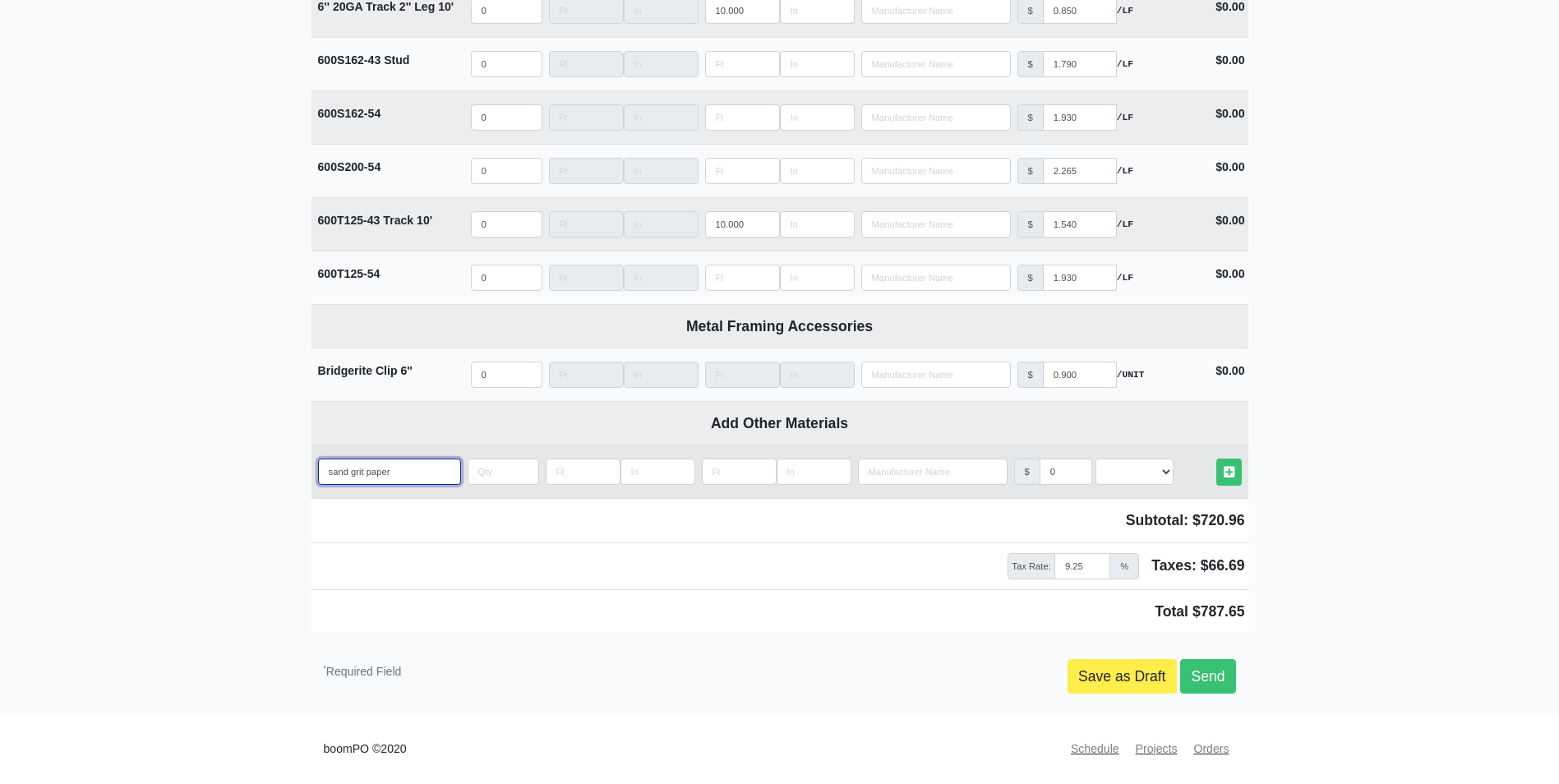
type input "sand grit paper"
select select
type input "sand grit paper"
type input "3"
select select
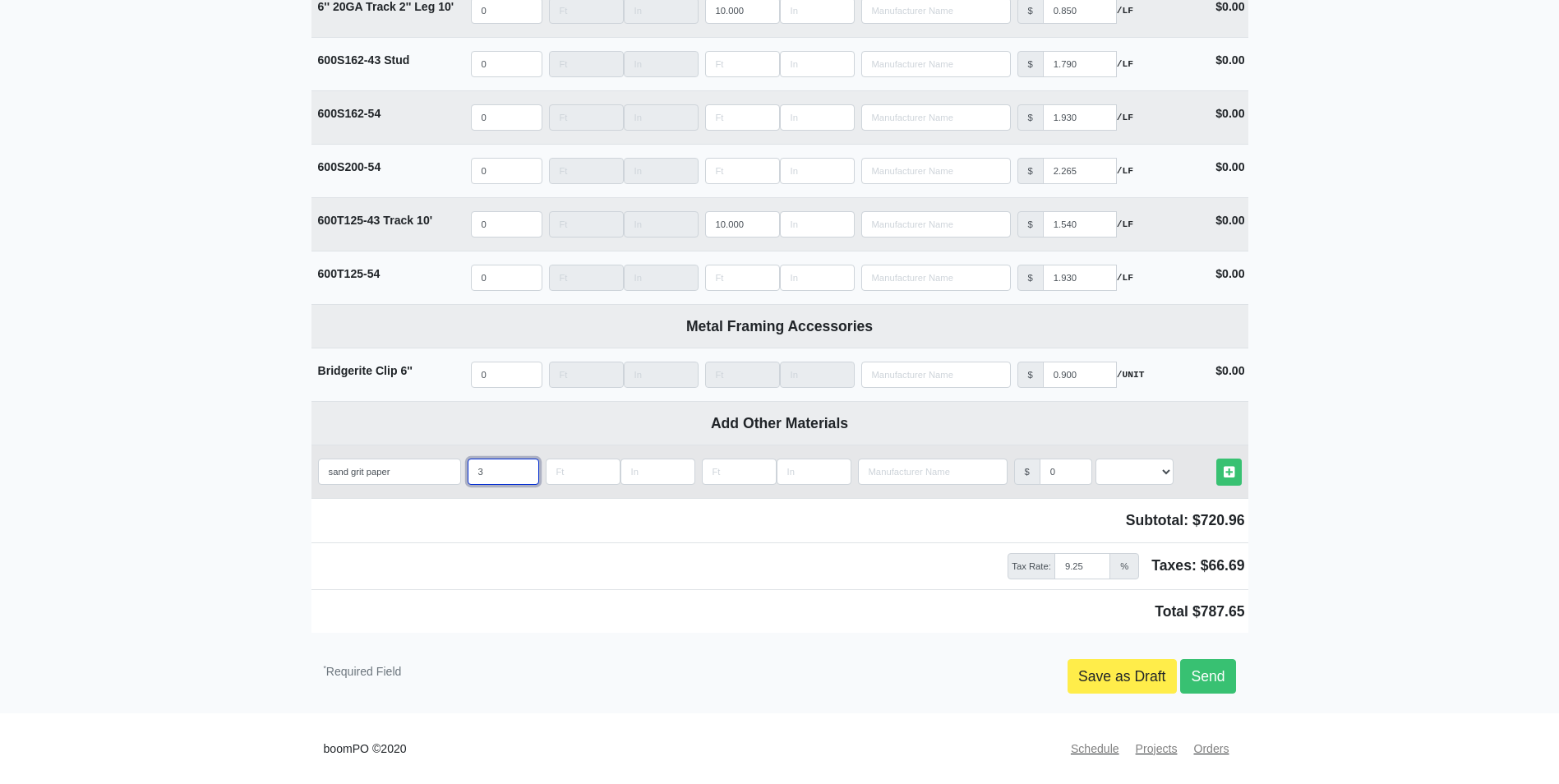
type input "3"
type input "2"
select select
type input "25"
select select
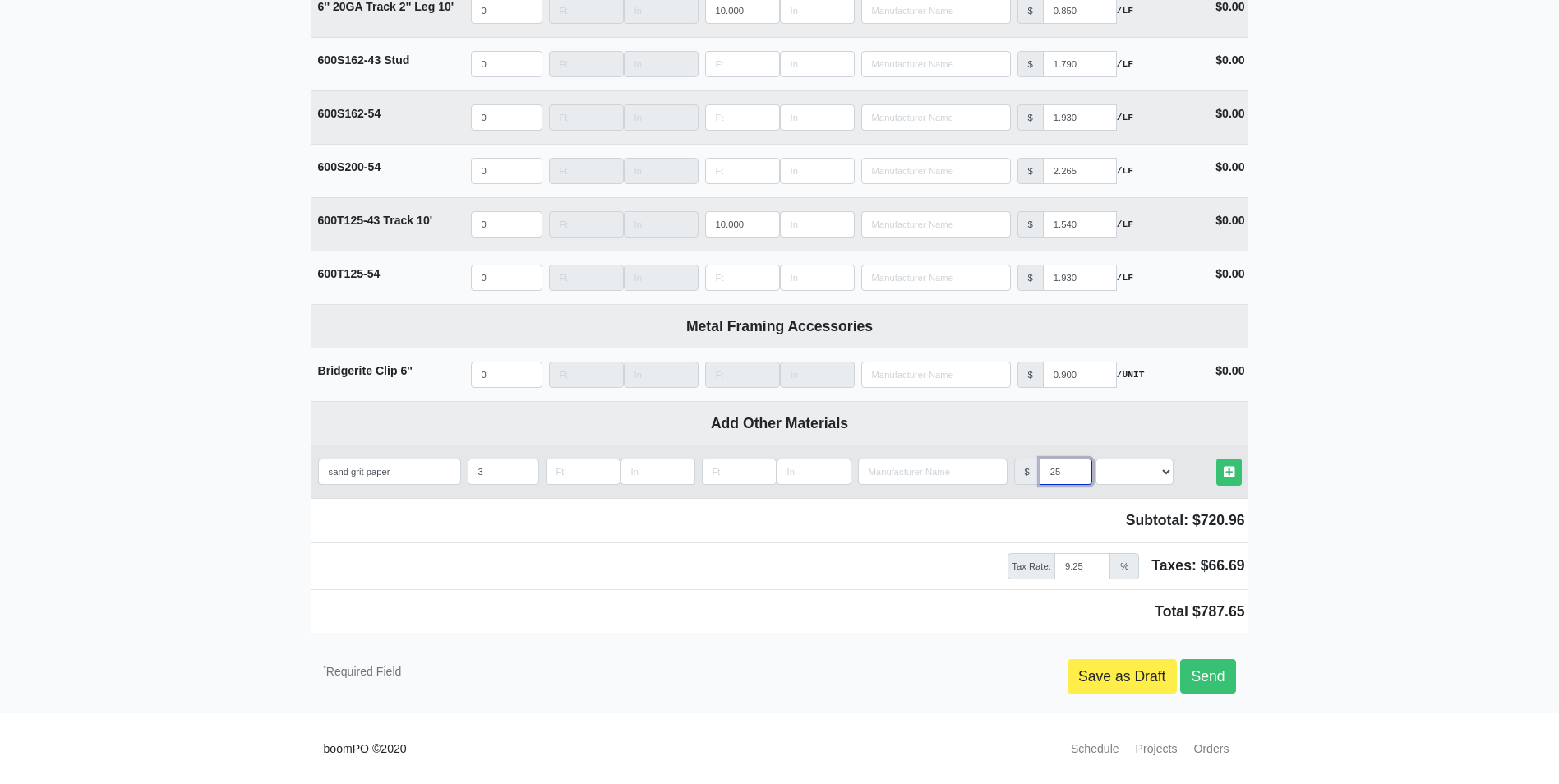
type input "25"
select select "2"
click at [1216, 459] on link "Other Materials" at bounding box center [1229, 472] width 26 height 27
select select
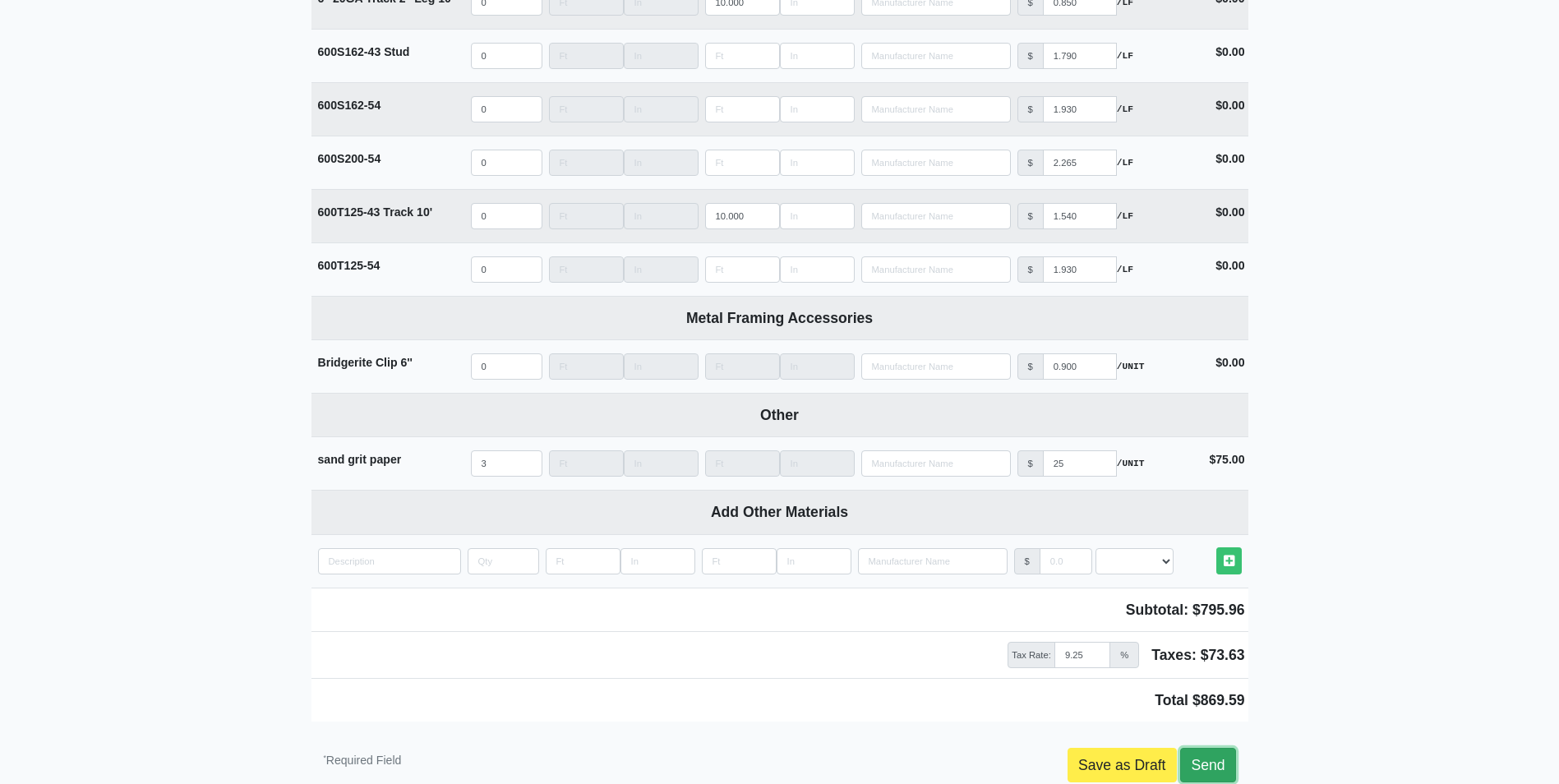
click at [1219, 770] on link "Send" at bounding box center [1208, 764] width 55 height 35
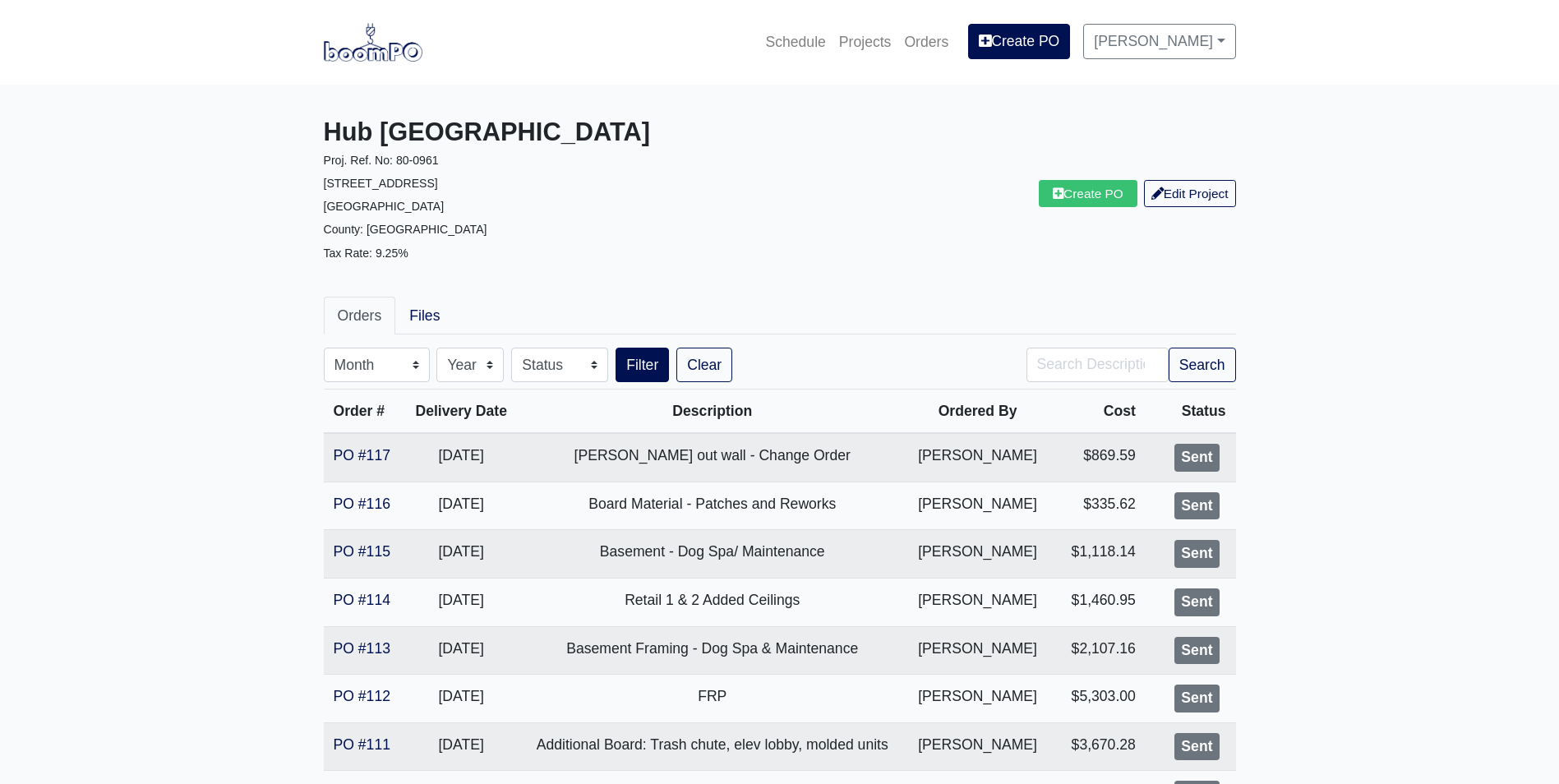
click at [358, 43] on img at bounding box center [373, 42] width 98 height 38
